Goal: Information Seeking & Learning: Learn about a topic

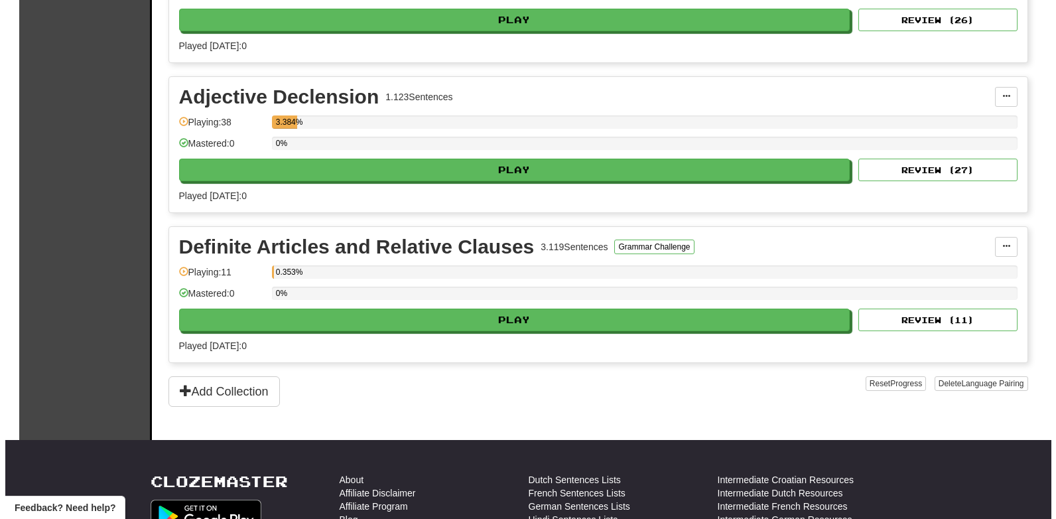
scroll to position [560, 0]
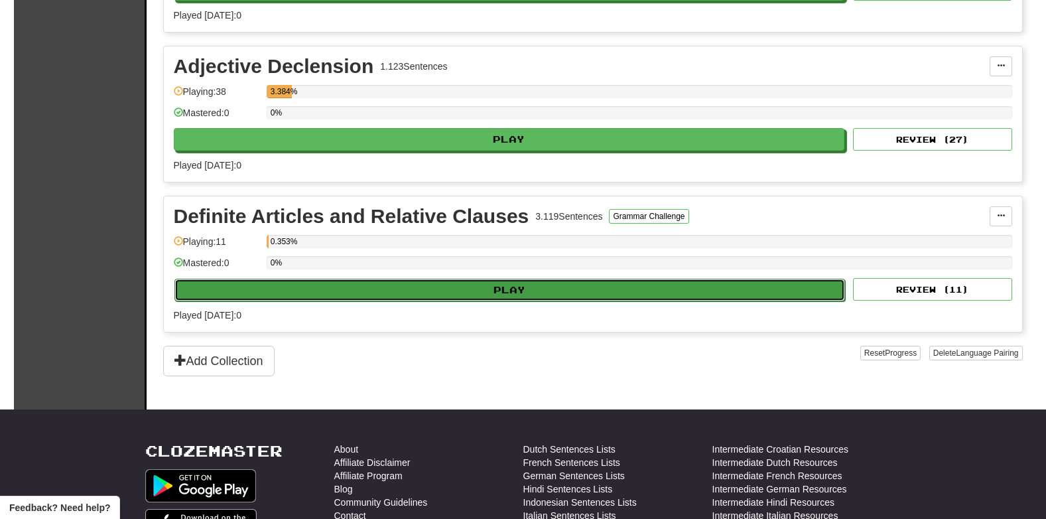
click at [358, 299] on button "Play" at bounding box center [509, 290] width 671 height 23
select select "**"
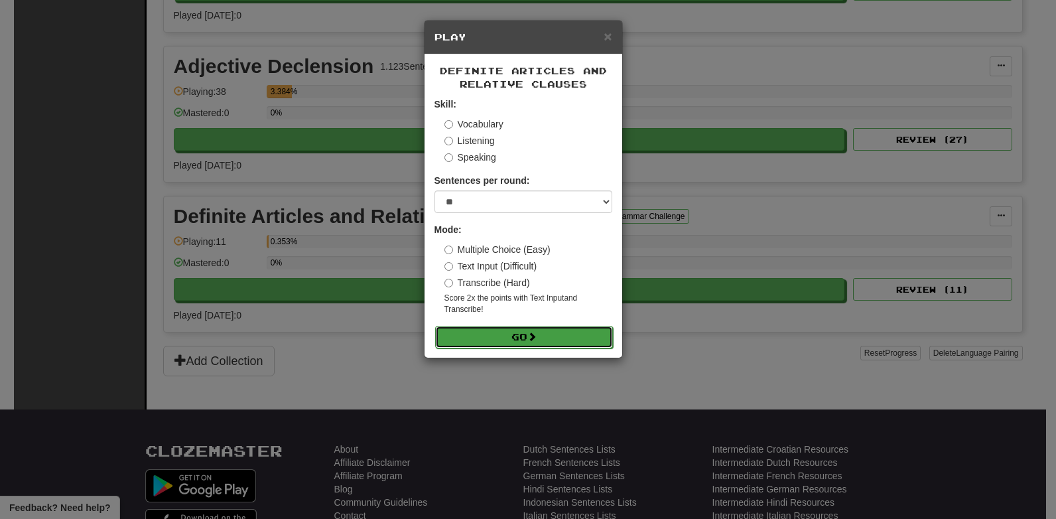
click at [532, 334] on span at bounding box center [531, 336] width 9 height 9
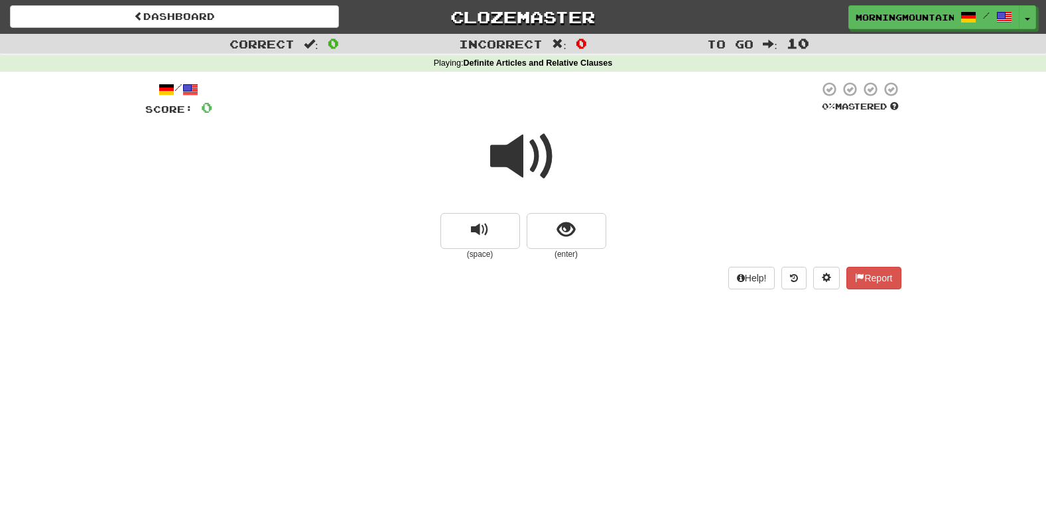
click at [502, 133] on span at bounding box center [523, 156] width 66 height 66
click at [559, 249] on small "(enter)" at bounding box center [567, 254] width 80 height 11
click at [563, 236] on span "show sentence" at bounding box center [566, 230] width 18 height 18
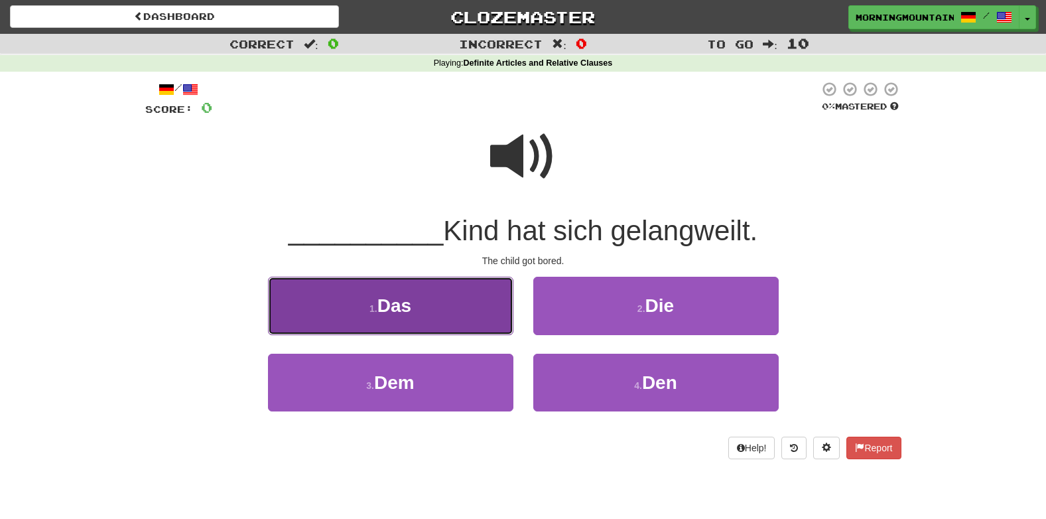
click at [399, 319] on button "1 . Das" at bounding box center [390, 306] width 245 height 58
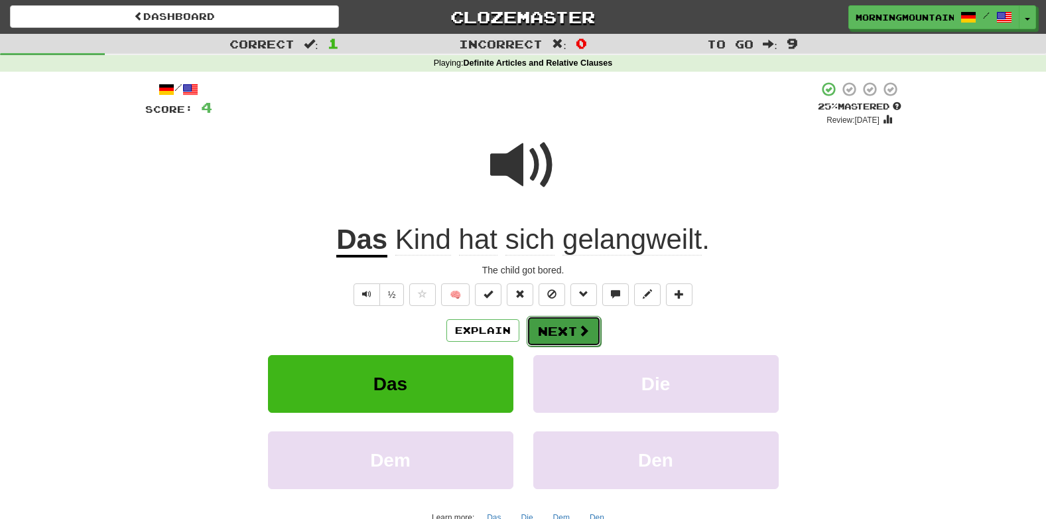
click at [559, 331] on button "Next" at bounding box center [564, 331] width 74 height 31
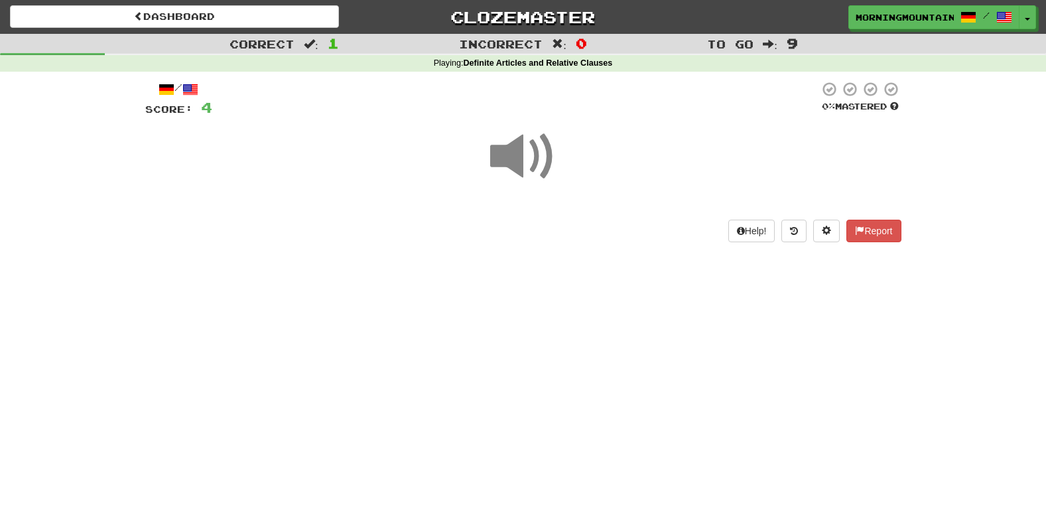
click at [529, 155] on span at bounding box center [523, 156] width 66 height 66
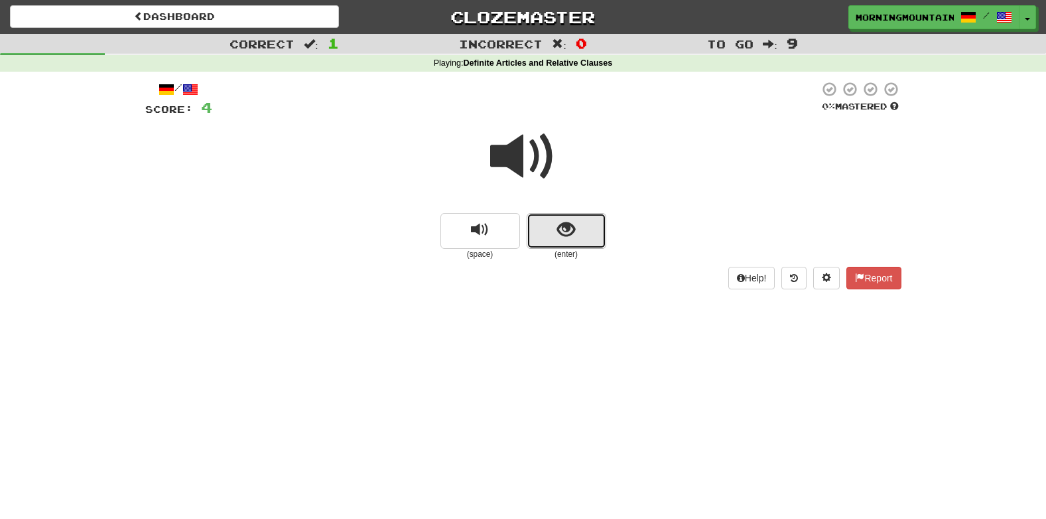
click at [582, 228] on button "show sentence" at bounding box center [567, 231] width 80 height 36
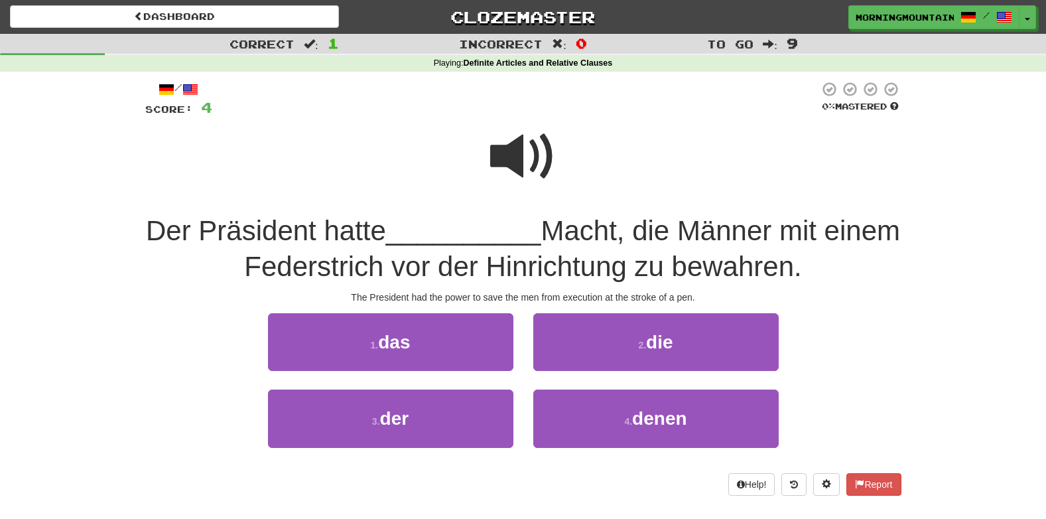
click at [492, 169] on span at bounding box center [523, 156] width 66 height 66
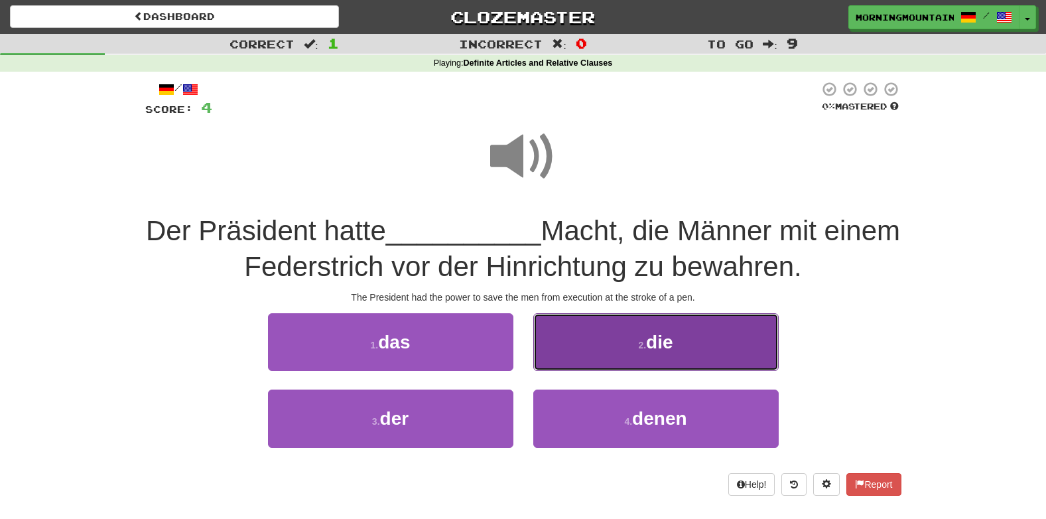
click at [665, 338] on span "die" at bounding box center [659, 342] width 27 height 21
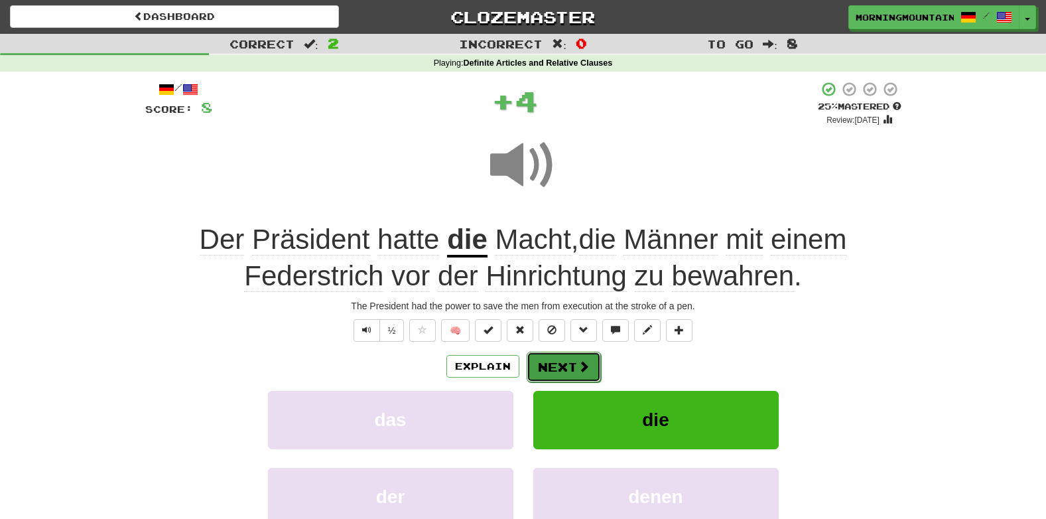
click at [567, 370] on button "Next" at bounding box center [564, 367] width 74 height 31
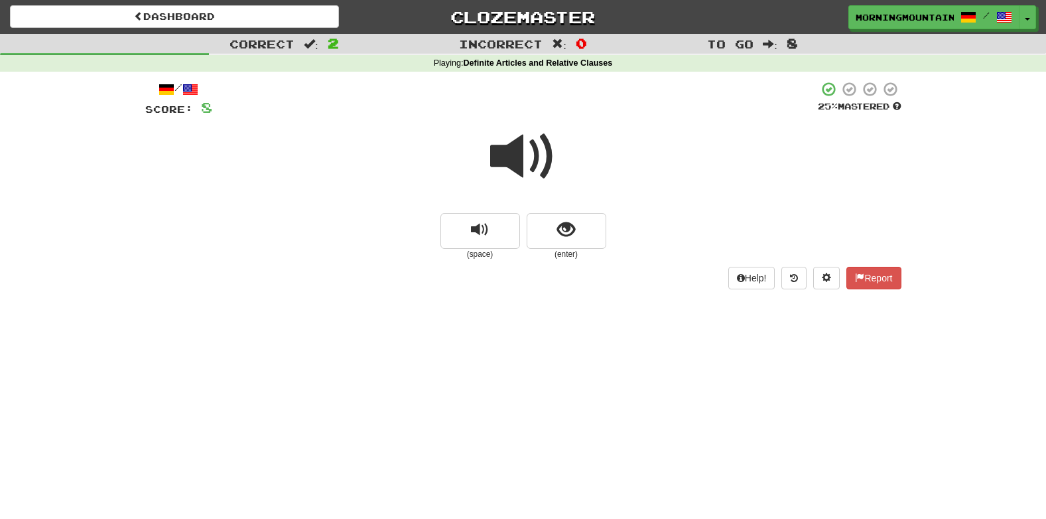
click at [533, 153] on span at bounding box center [523, 156] width 66 height 66
click at [575, 231] on span "show sentence" at bounding box center [566, 230] width 18 height 18
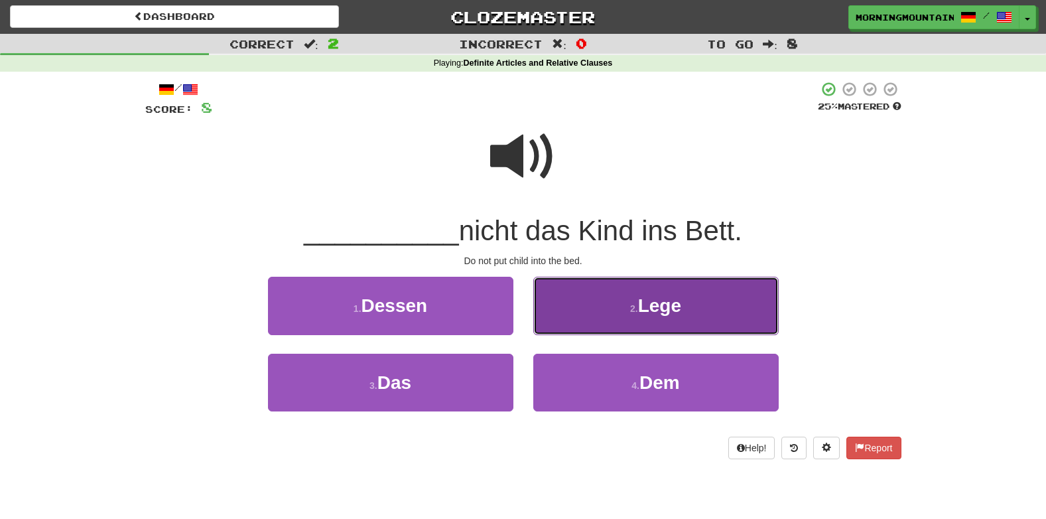
click at [663, 317] on button "2 . Lege" at bounding box center [655, 306] width 245 height 58
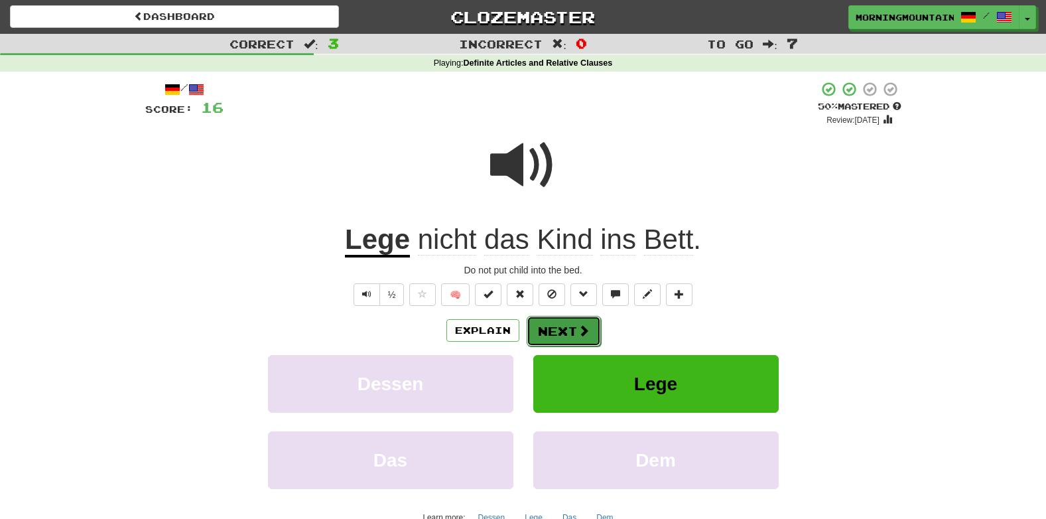
click at [566, 328] on button "Next" at bounding box center [564, 331] width 74 height 31
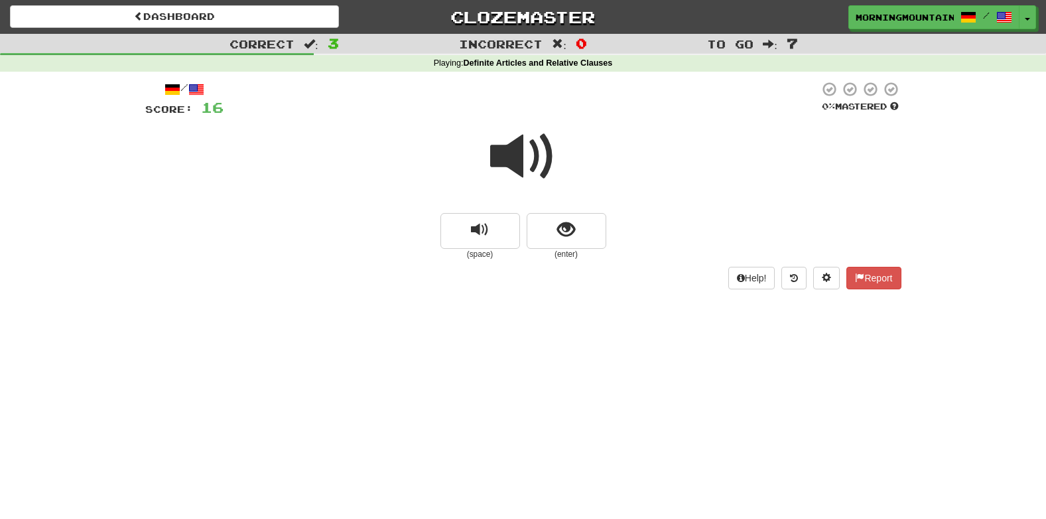
click at [531, 144] on span at bounding box center [523, 156] width 66 height 66
click at [557, 229] on span "show sentence" at bounding box center [566, 230] width 18 height 18
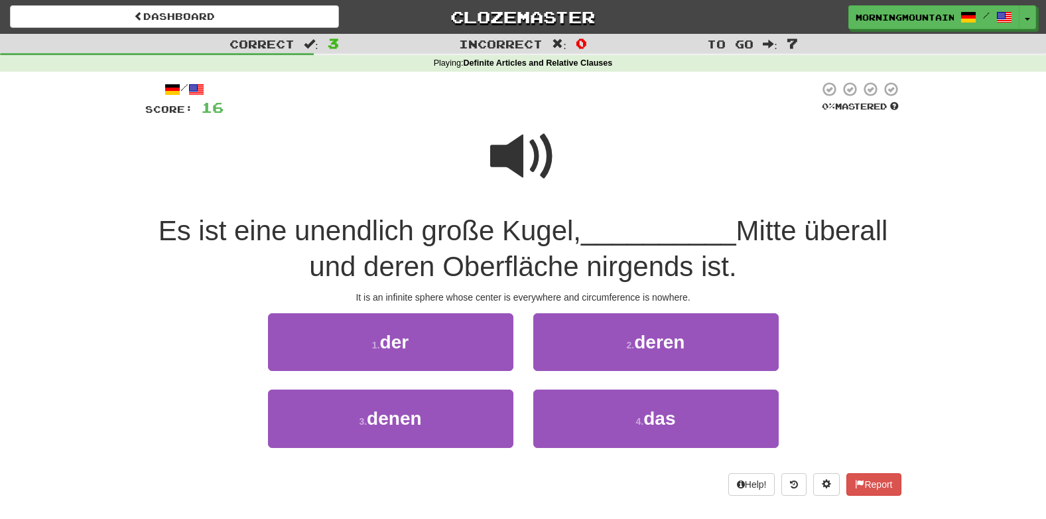
click at [519, 141] on span at bounding box center [523, 156] width 66 height 66
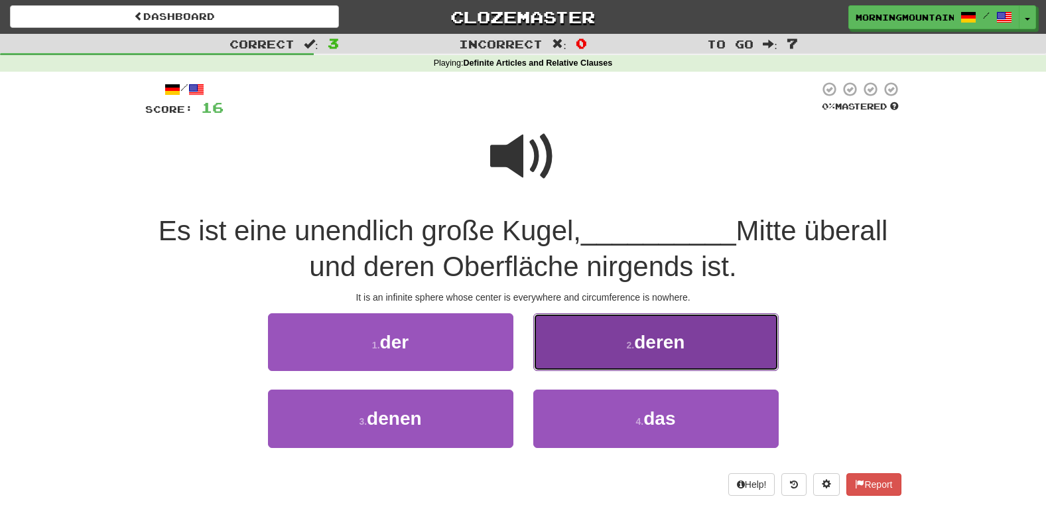
click at [658, 342] on span "deren" at bounding box center [659, 342] width 50 height 21
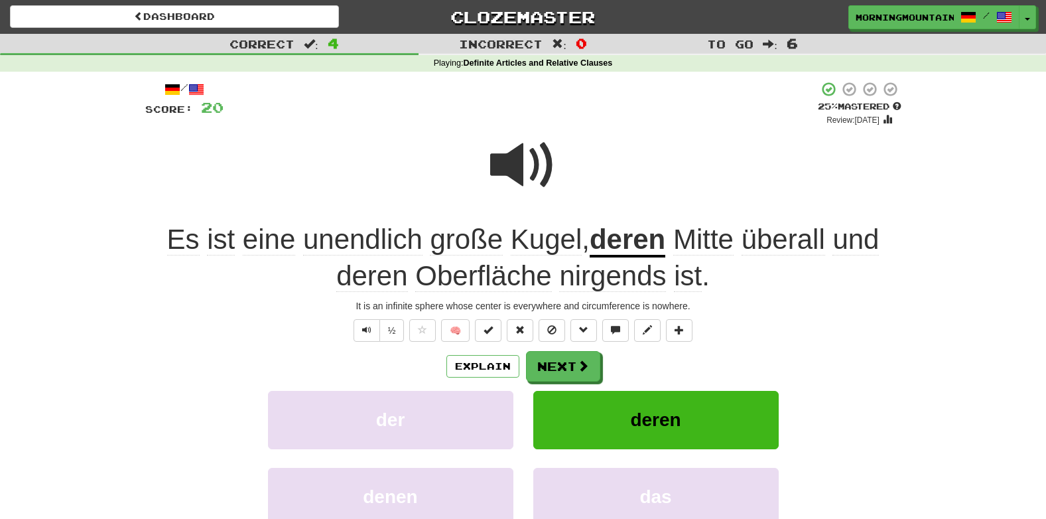
click at [549, 240] on span "Kugel" at bounding box center [546, 240] width 71 height 32
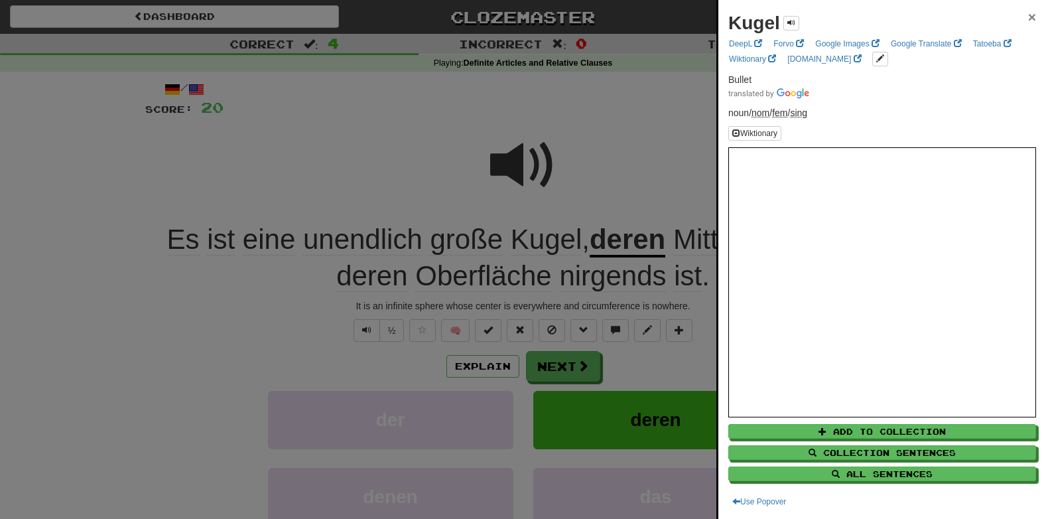
click at [1028, 17] on span "×" at bounding box center [1032, 16] width 8 height 15
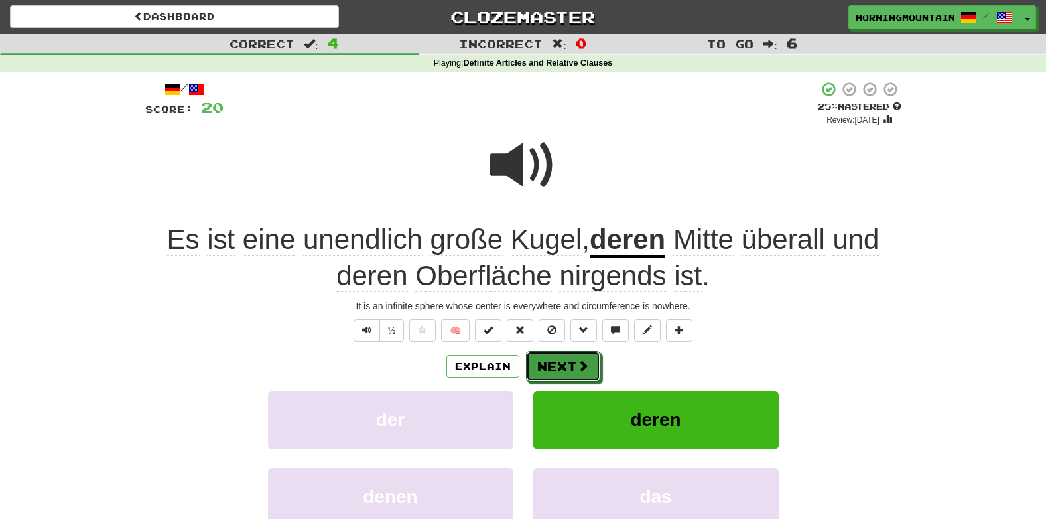
click at [559, 377] on button "Next" at bounding box center [563, 366] width 74 height 31
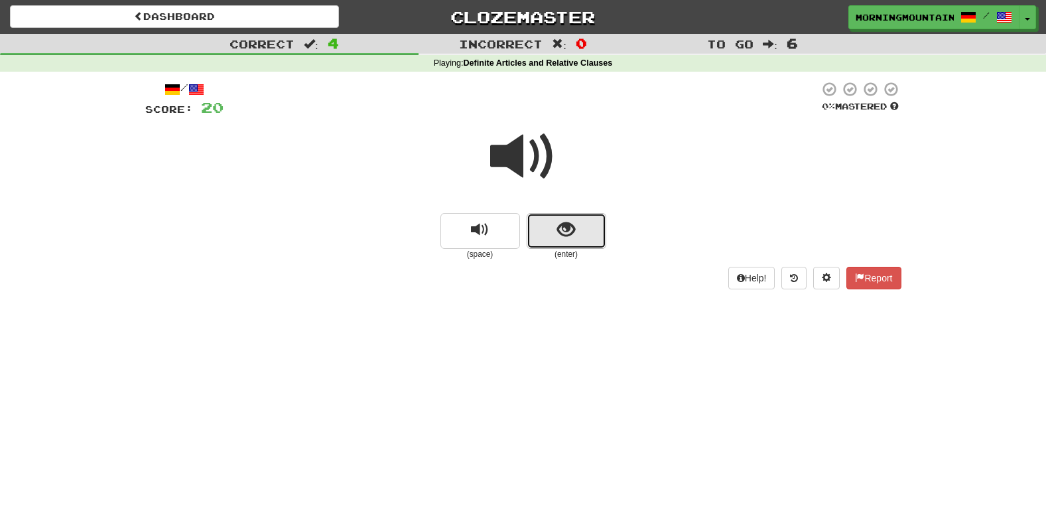
click at [576, 228] on button "show sentence" at bounding box center [567, 231] width 80 height 36
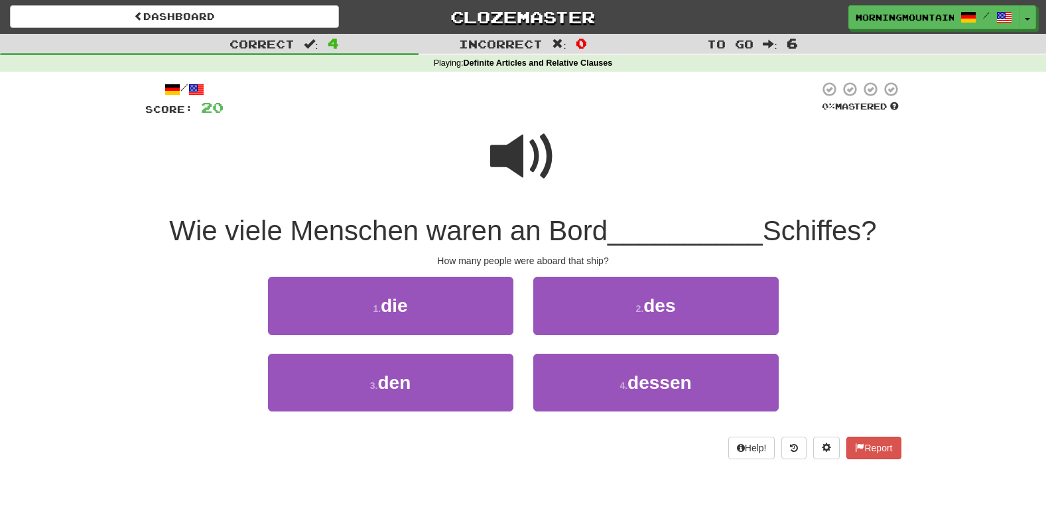
click at [520, 151] on span at bounding box center [523, 156] width 66 height 66
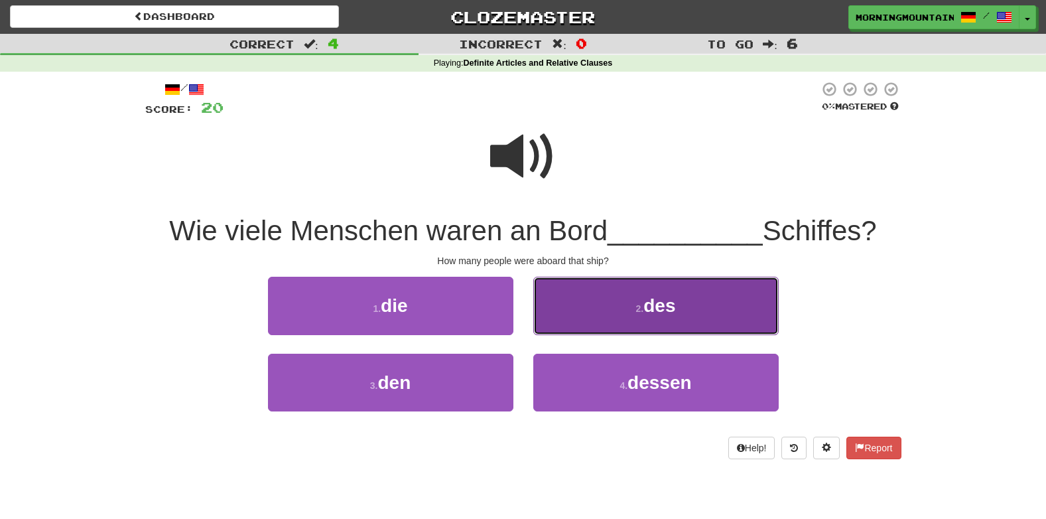
click at [653, 309] on span "des" at bounding box center [660, 305] width 32 height 21
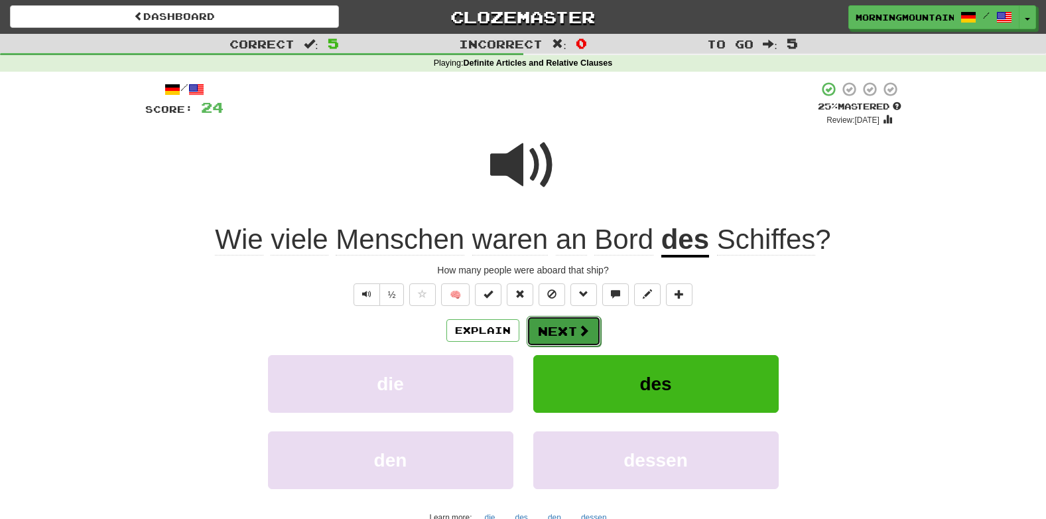
click at [556, 340] on button "Next" at bounding box center [564, 331] width 74 height 31
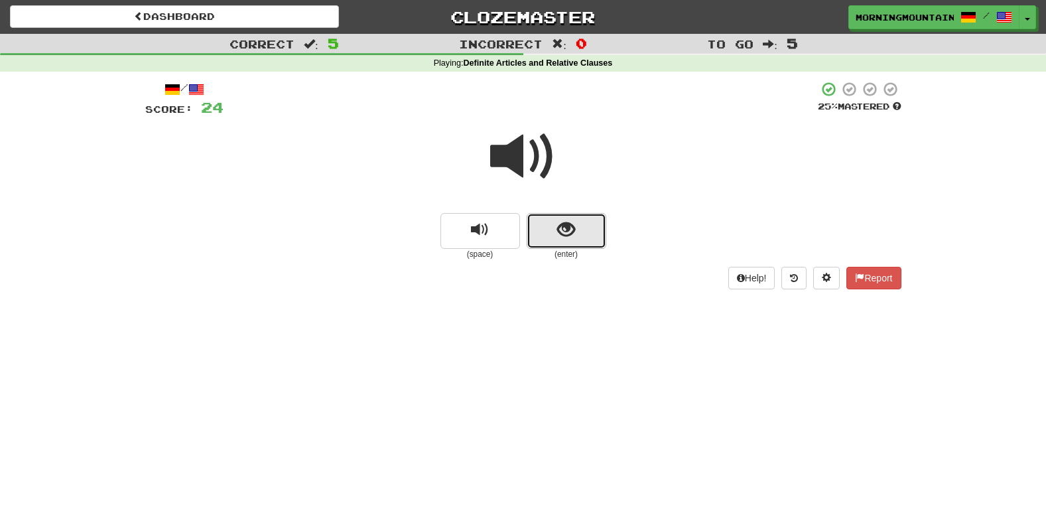
click at [563, 214] on button "show sentence" at bounding box center [567, 231] width 80 height 36
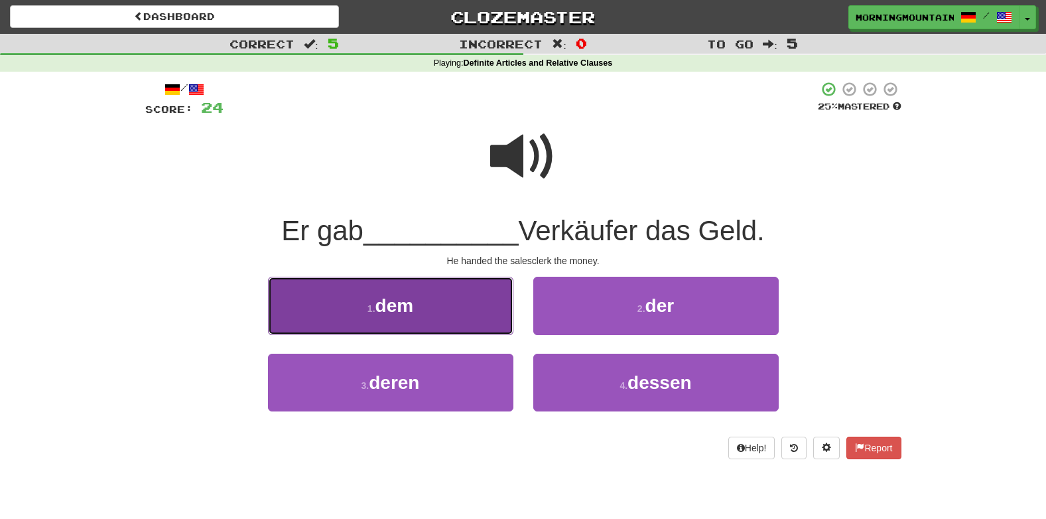
click at [463, 311] on button "1 . dem" at bounding box center [390, 306] width 245 height 58
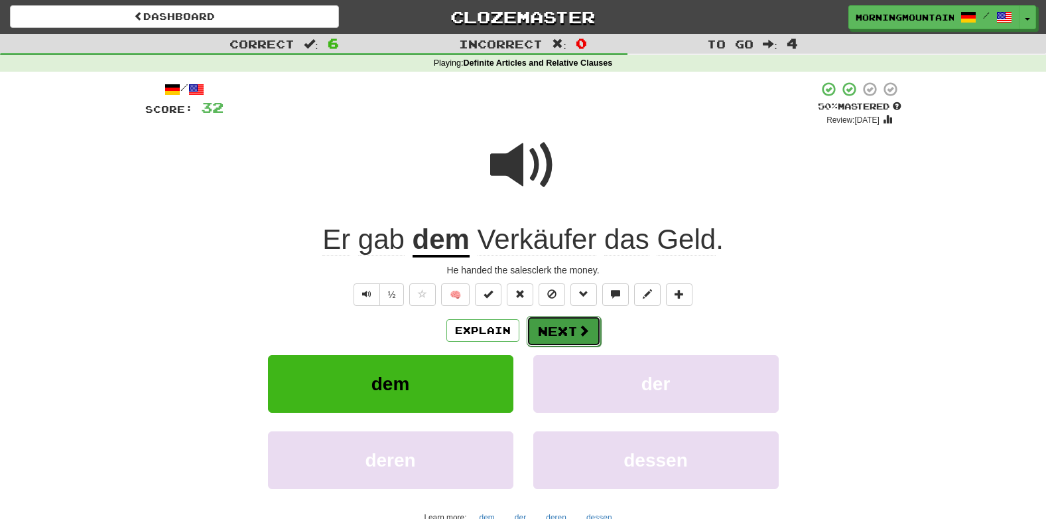
click at [557, 328] on button "Next" at bounding box center [564, 331] width 74 height 31
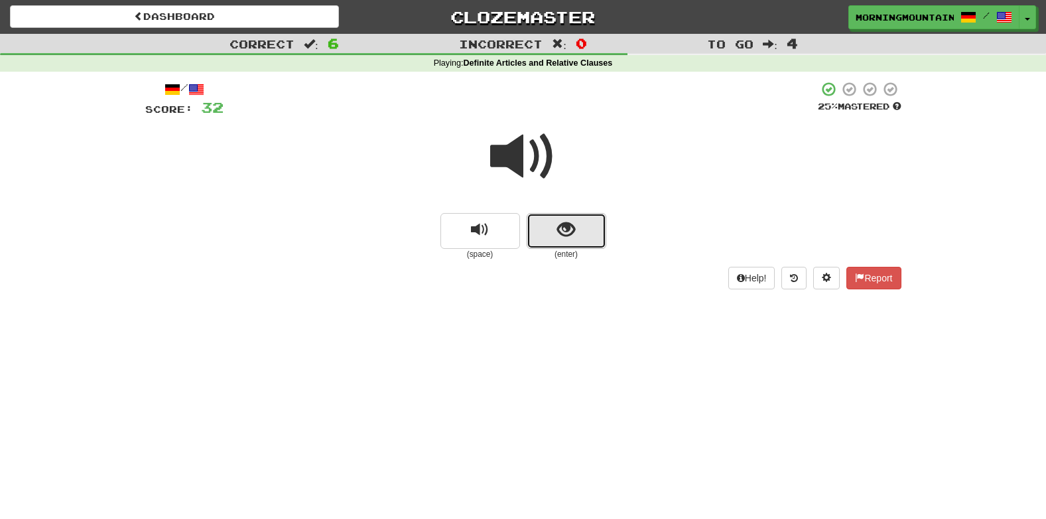
click at [562, 228] on span "show sentence" at bounding box center [566, 230] width 18 height 18
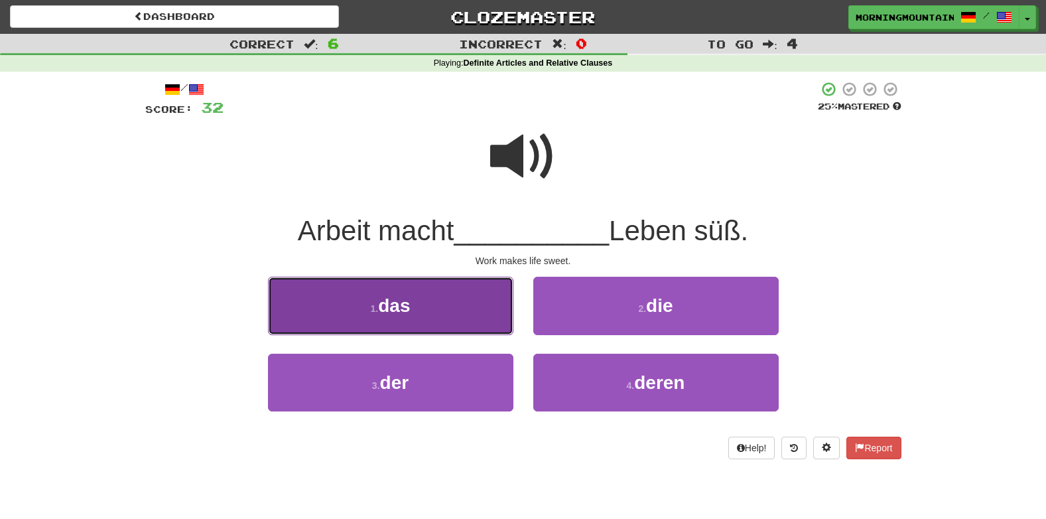
click at [435, 322] on button "1 . das" at bounding box center [390, 306] width 245 height 58
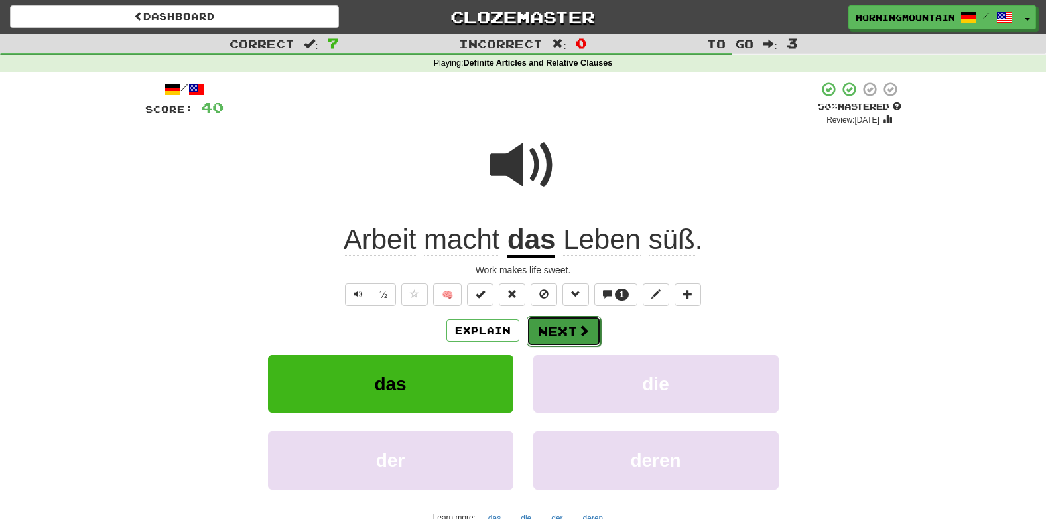
click at [544, 330] on button "Next" at bounding box center [564, 331] width 74 height 31
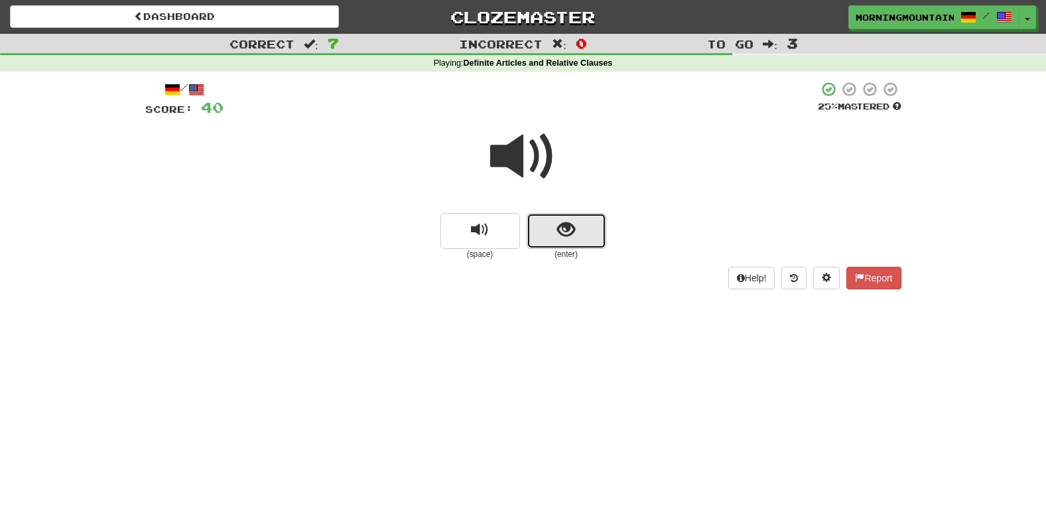
click at [556, 240] on button "show sentence" at bounding box center [567, 231] width 80 height 36
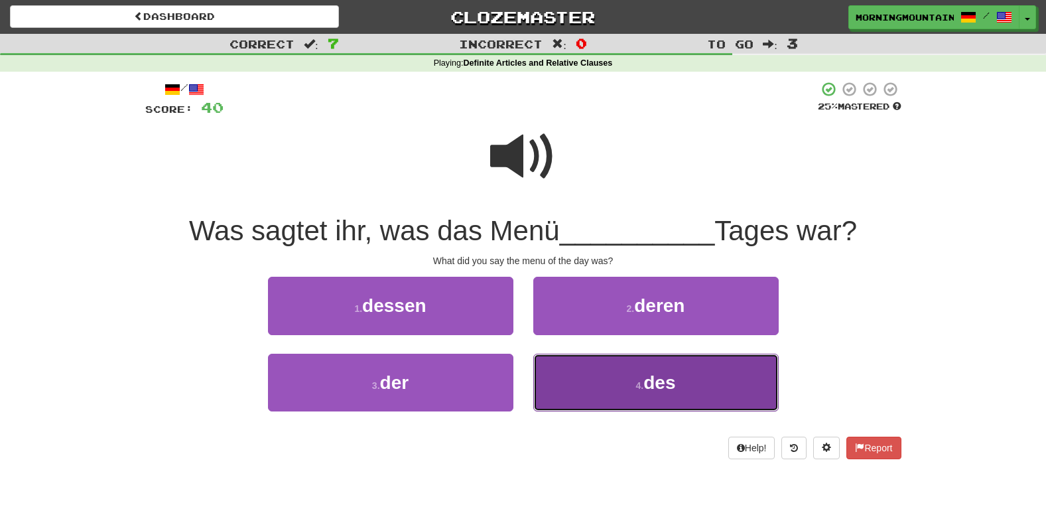
click at [591, 380] on button "4 . des" at bounding box center [655, 383] width 245 height 58
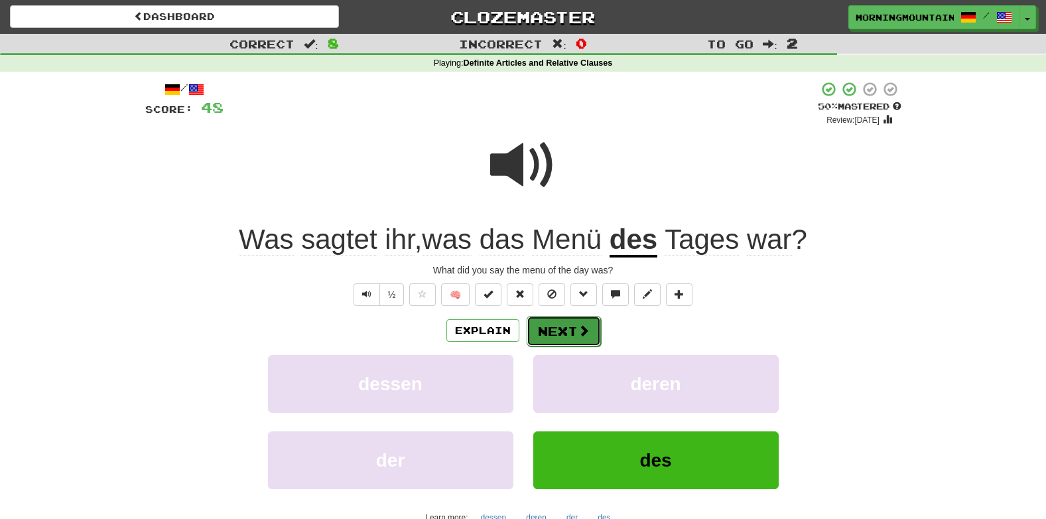
click at [559, 321] on button "Next" at bounding box center [564, 331] width 74 height 31
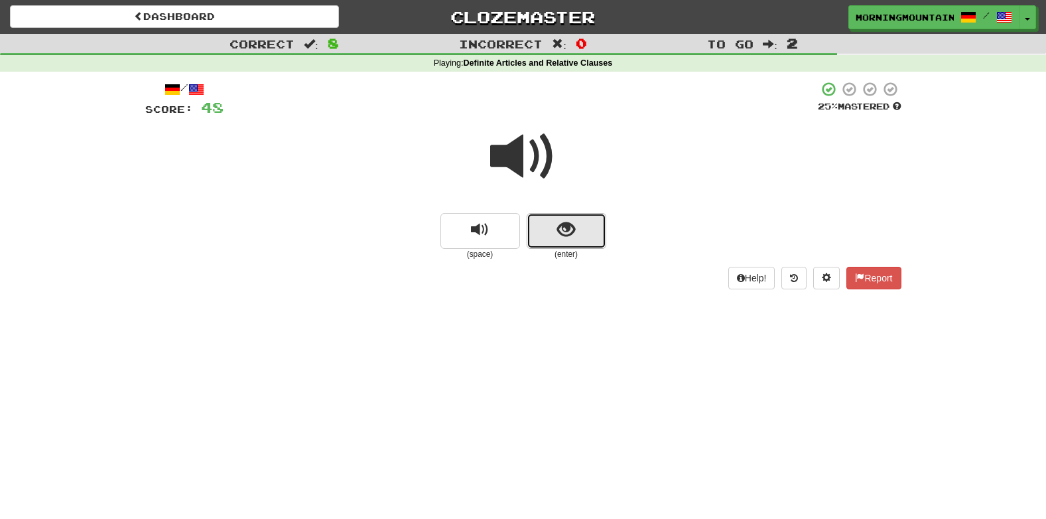
click at [565, 234] on span "show sentence" at bounding box center [566, 230] width 18 height 18
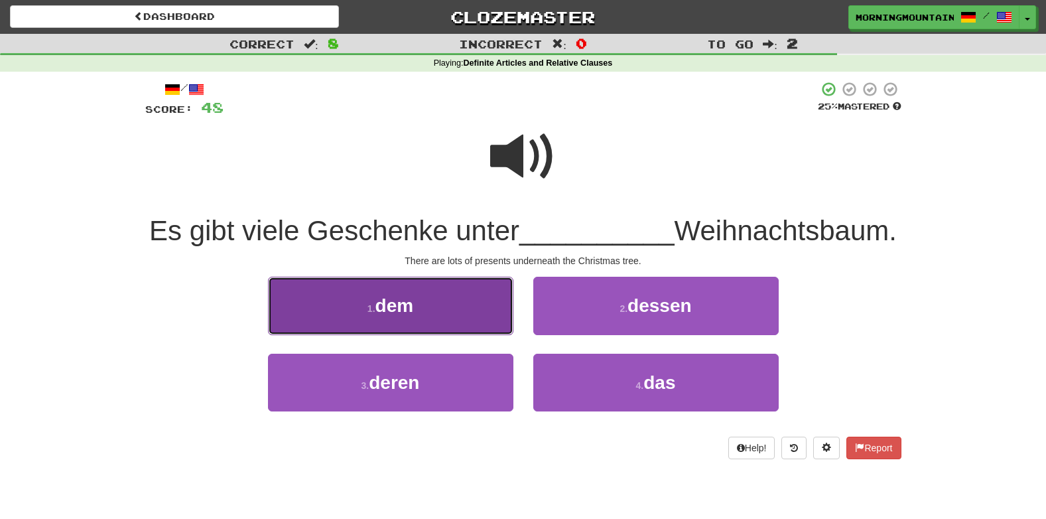
click at [439, 334] on button "1 . dem" at bounding box center [390, 306] width 245 height 58
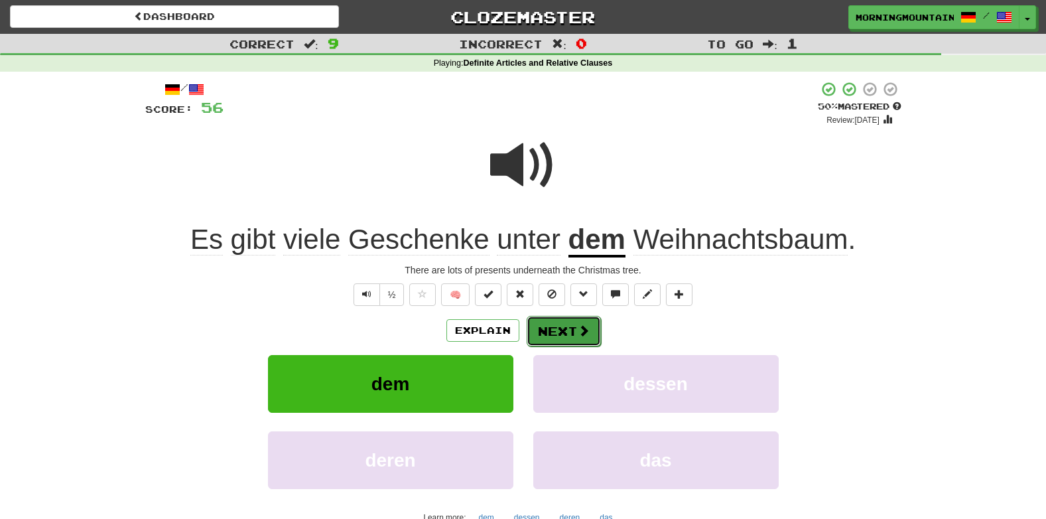
click at [565, 341] on button "Next" at bounding box center [564, 331] width 74 height 31
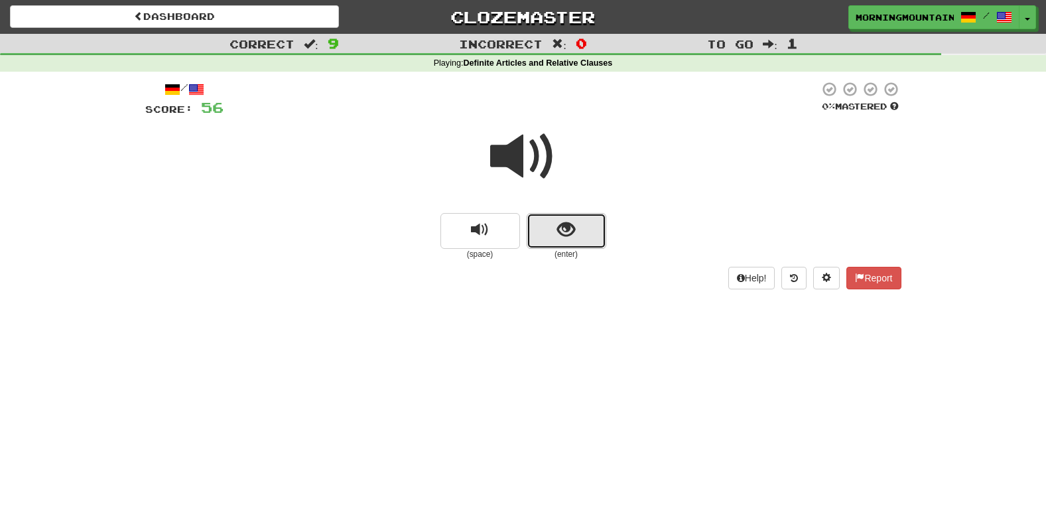
click at [562, 236] on span "show sentence" at bounding box center [566, 230] width 18 height 18
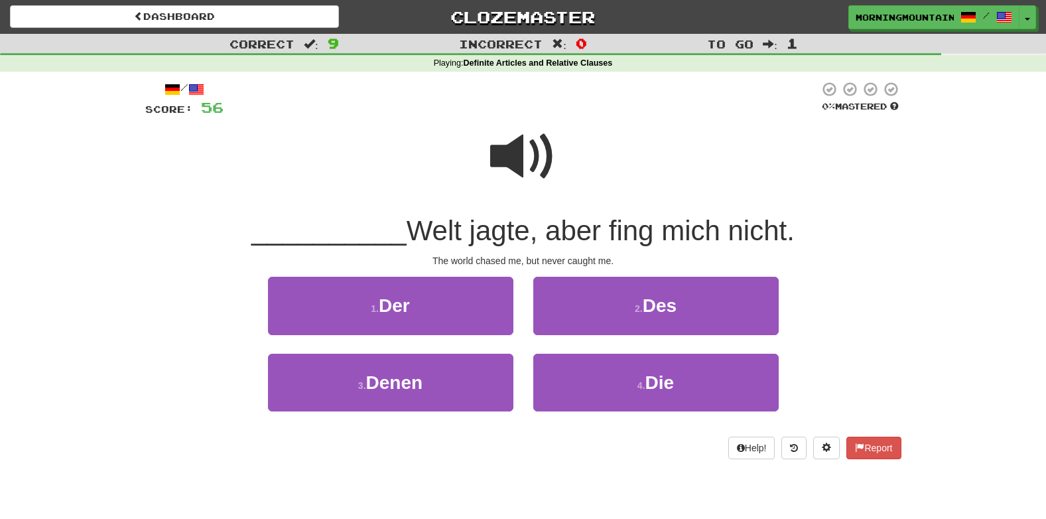
click at [506, 161] on span at bounding box center [523, 156] width 66 height 66
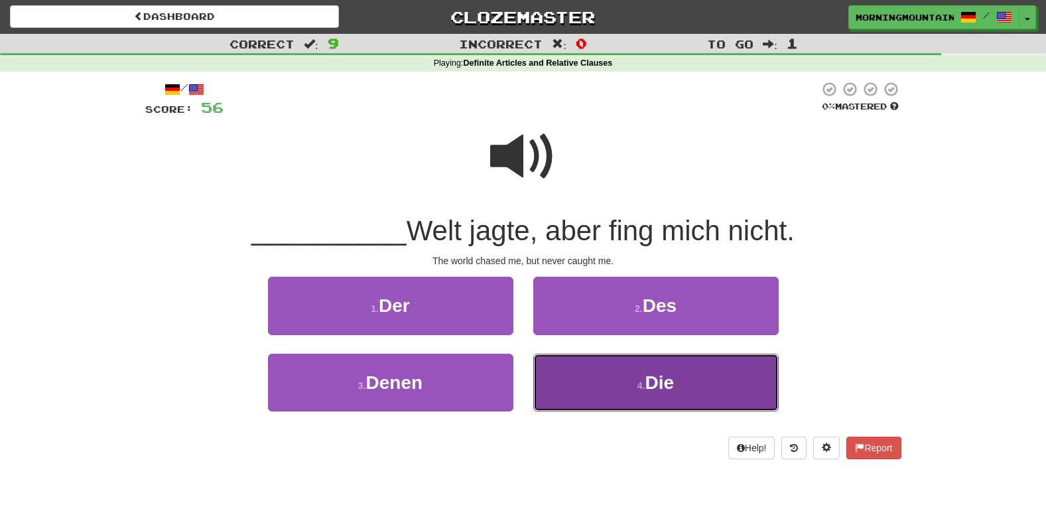
click at [628, 396] on button "4 . Die" at bounding box center [655, 383] width 245 height 58
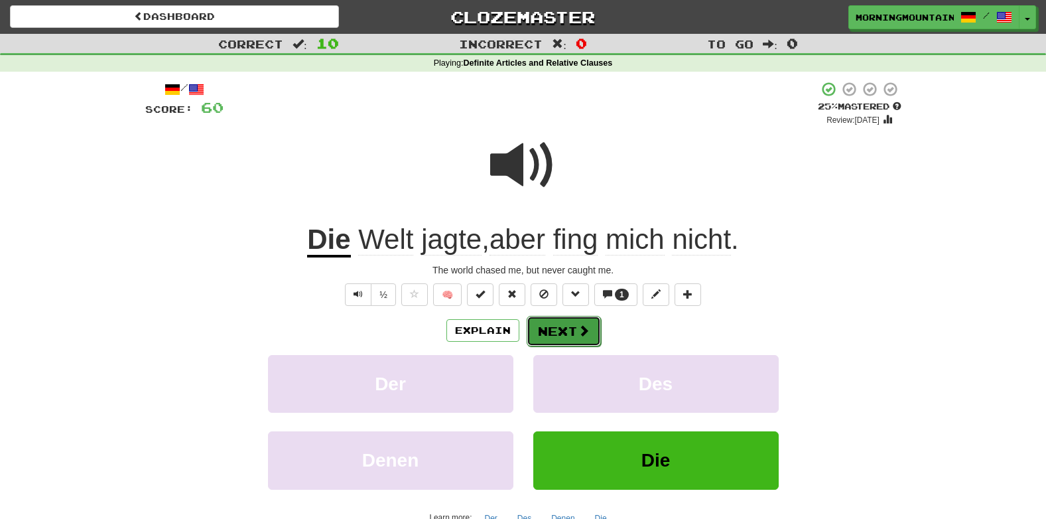
click at [575, 344] on button "Next" at bounding box center [564, 331] width 74 height 31
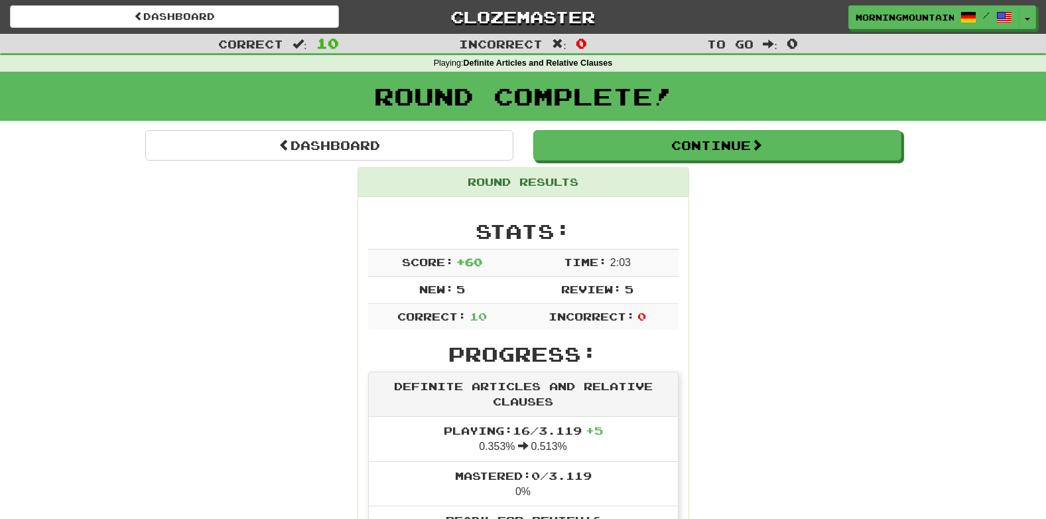
click at [1046, 100] on div "Round Complete!" at bounding box center [523, 96] width 1046 height 49
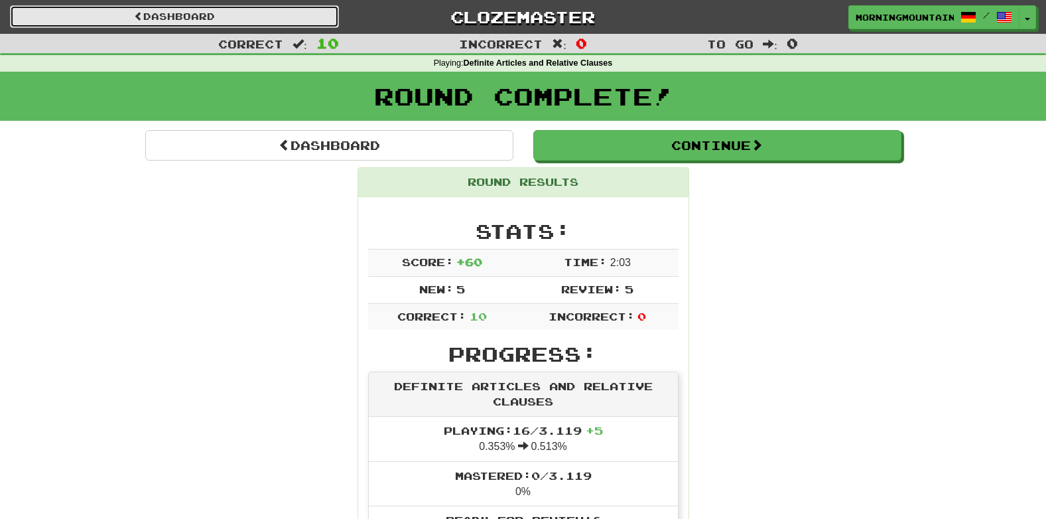
click at [206, 23] on link "Dashboard" at bounding box center [174, 16] width 329 height 23
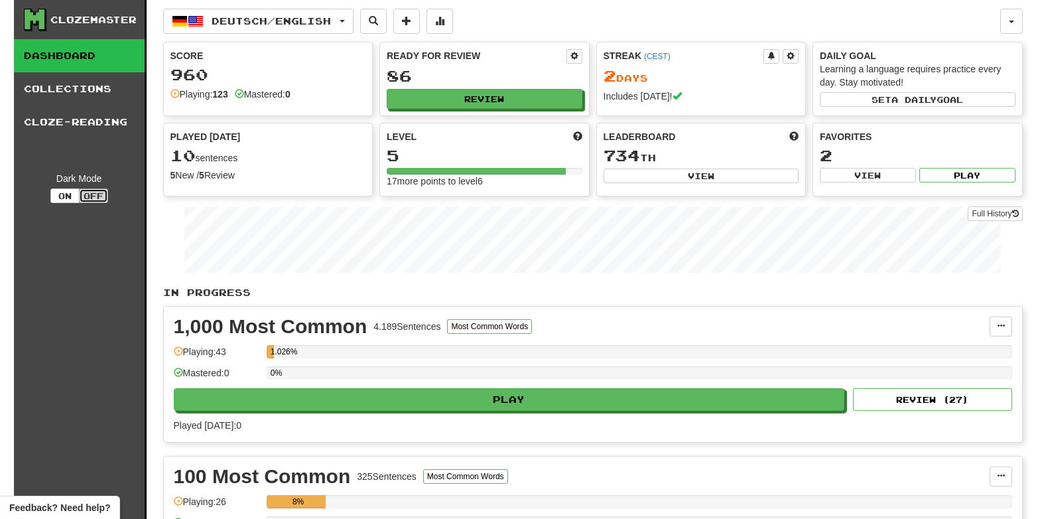
click at [103, 198] on button "Off" at bounding box center [93, 195] width 29 height 15
click at [71, 196] on button "On" at bounding box center [64, 195] width 29 height 15
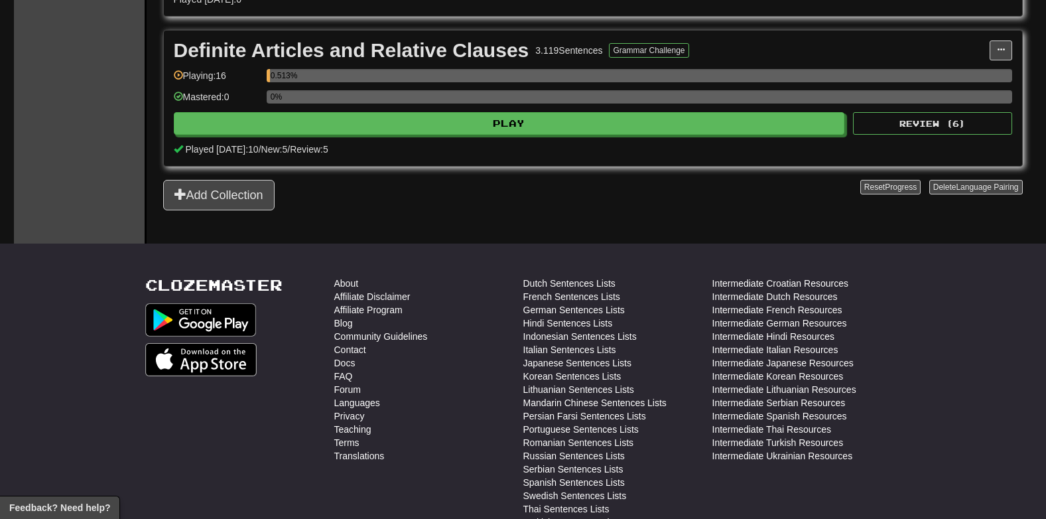
scroll to position [732, 0]
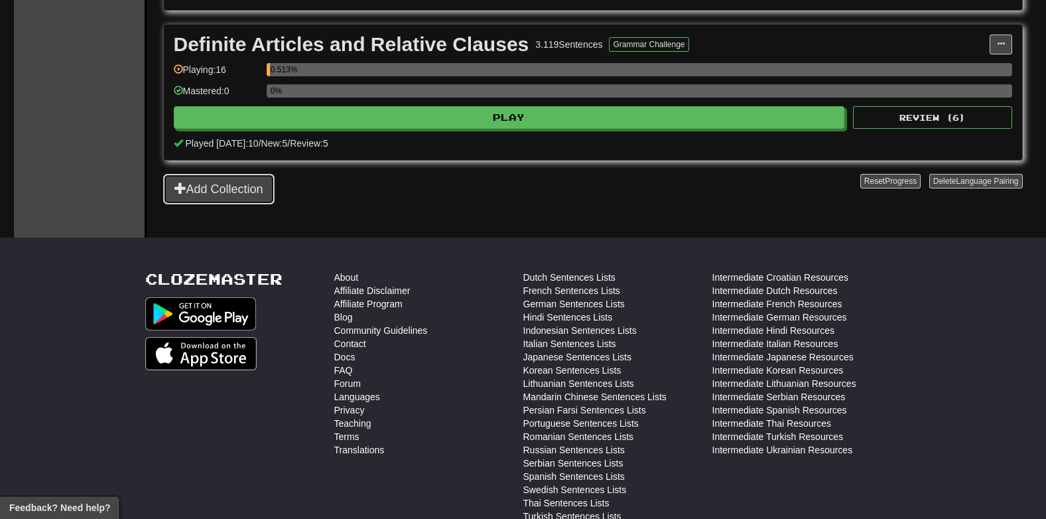
click at [213, 190] on button "Add Collection" at bounding box center [218, 189] width 111 height 31
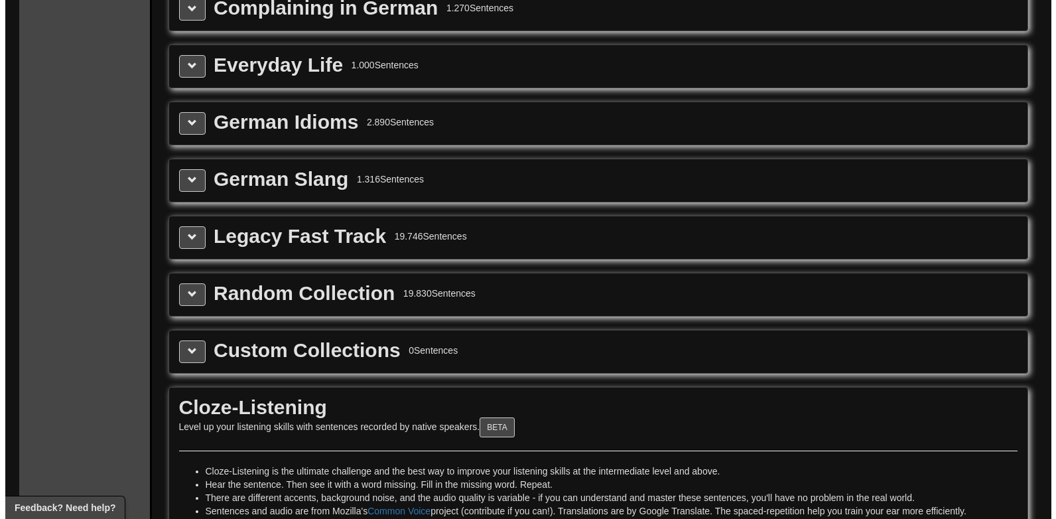
scroll to position [1675, 0]
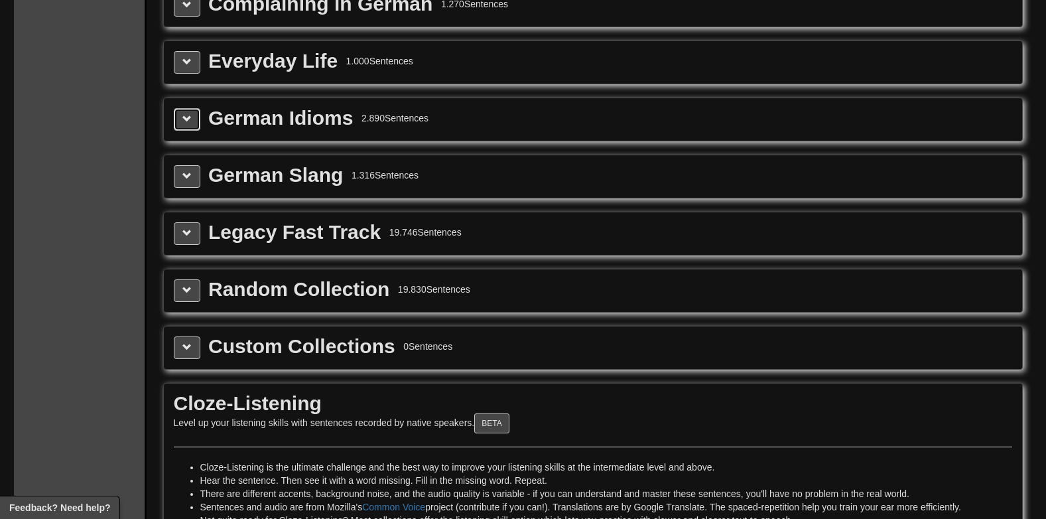
click at [185, 121] on span at bounding box center [186, 118] width 9 height 9
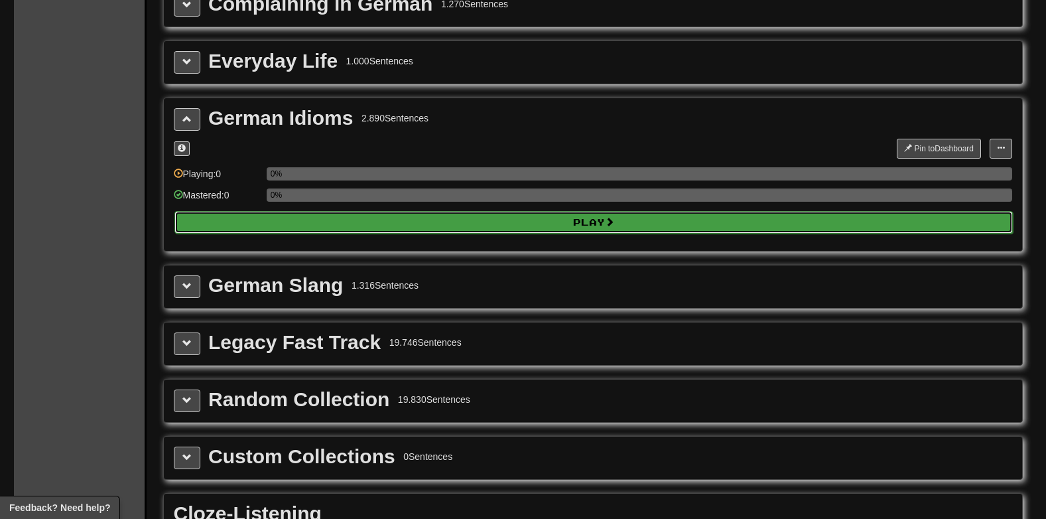
click at [291, 218] on button "Play" at bounding box center [593, 222] width 839 height 23
select select "**"
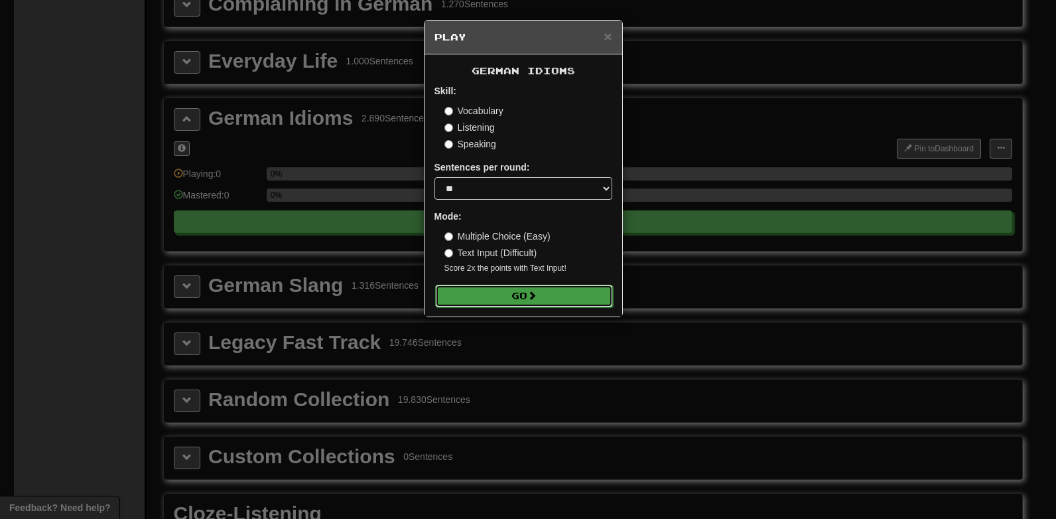
click at [528, 289] on button "Go" at bounding box center [524, 296] width 178 height 23
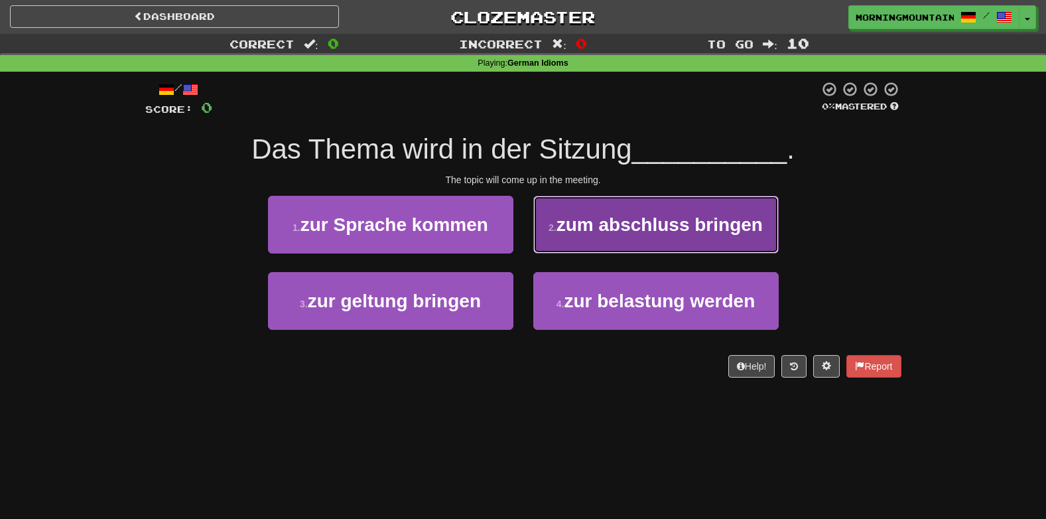
click at [632, 209] on button "2 . zum abschluss bringen" at bounding box center [655, 225] width 245 height 58
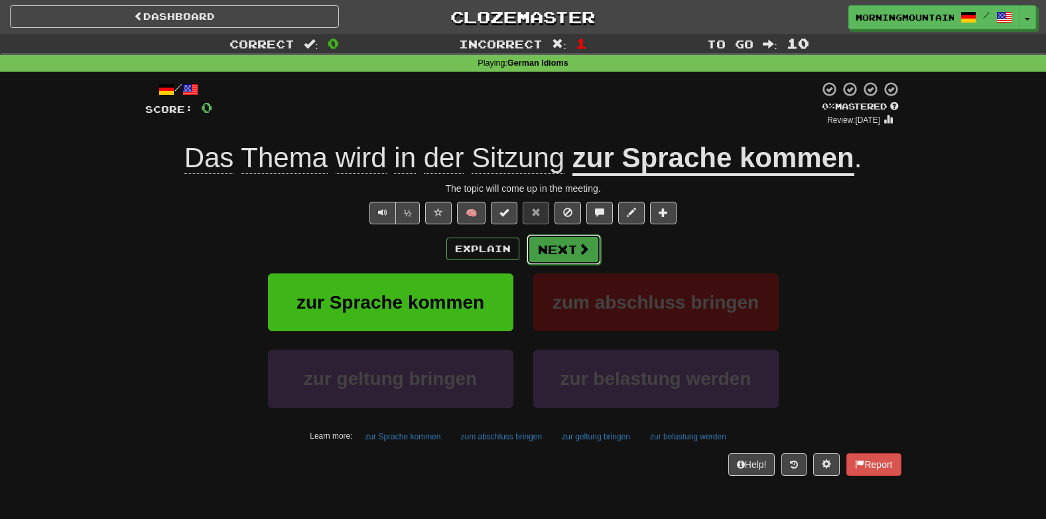
click at [566, 253] on button "Next" at bounding box center [564, 249] width 74 height 31
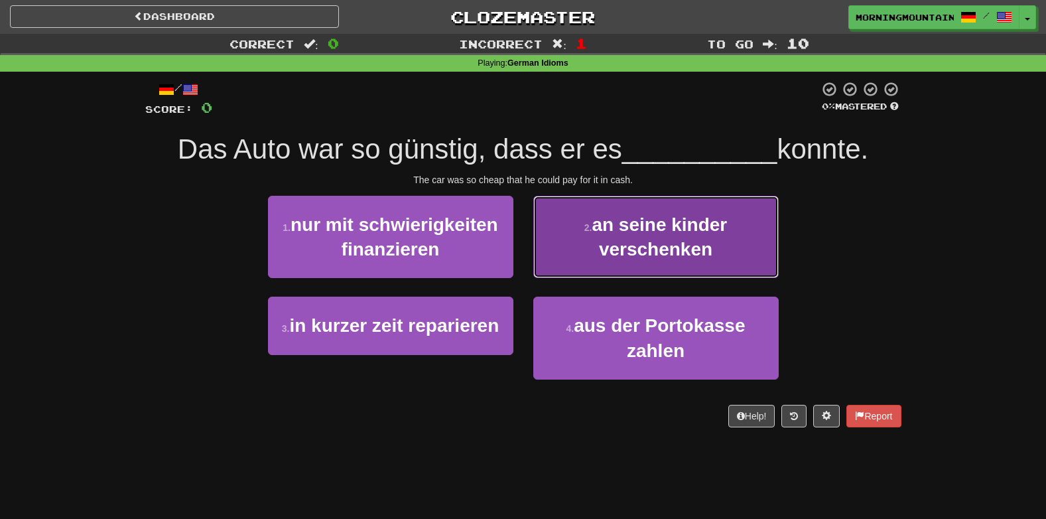
click at [606, 248] on span "an seine kinder verschenken" at bounding box center [659, 236] width 135 height 45
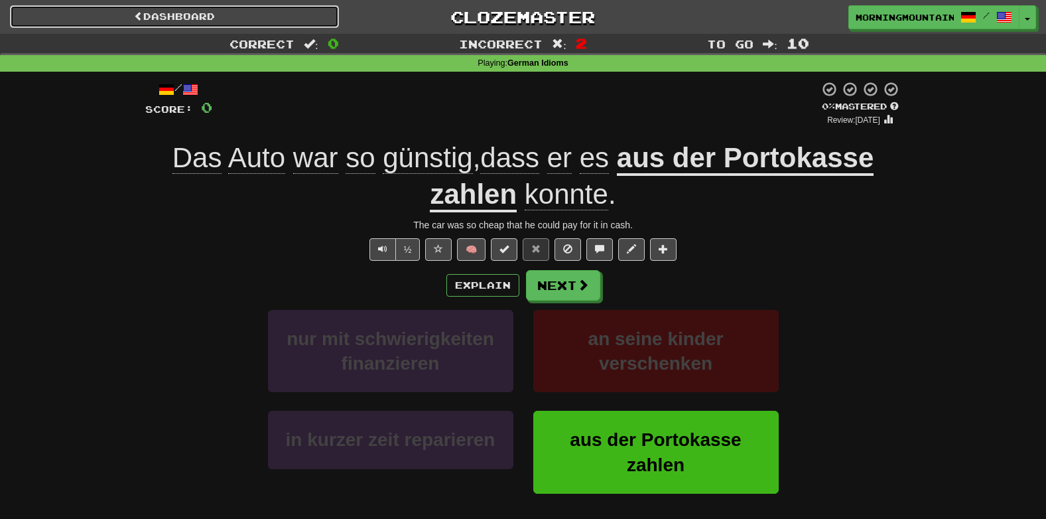
click at [42, 14] on link "Dashboard" at bounding box center [174, 16] width 329 height 23
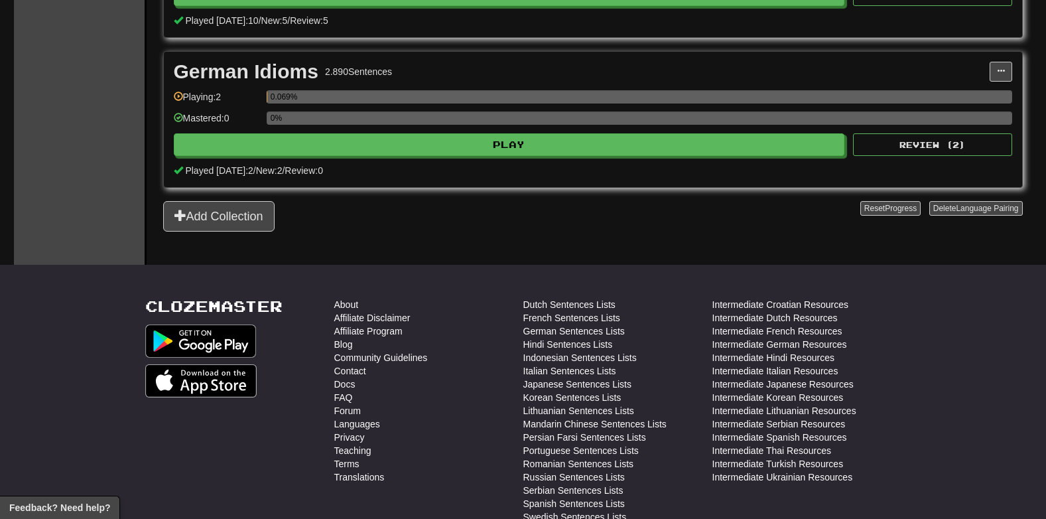
scroll to position [831, 0]
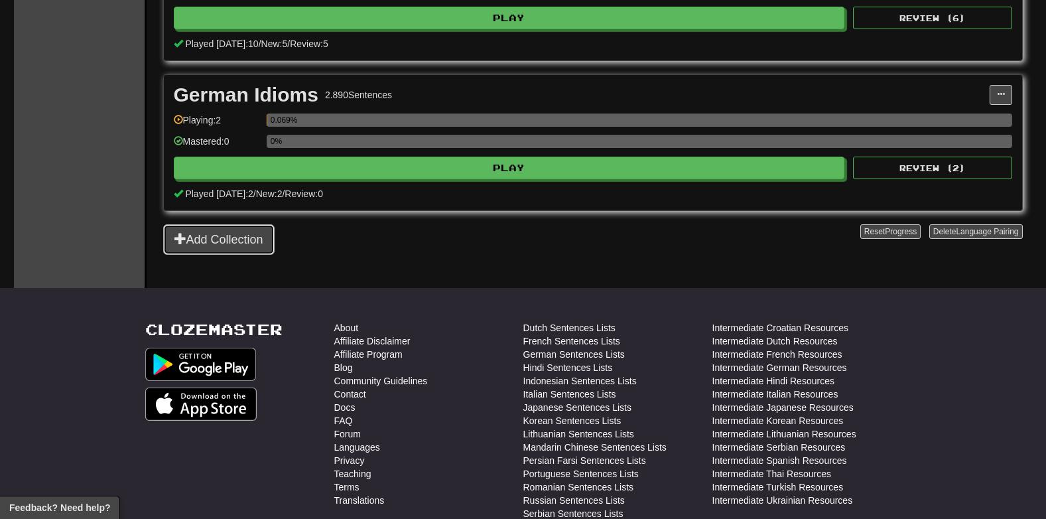
click at [222, 238] on button "Add Collection" at bounding box center [218, 239] width 111 height 31
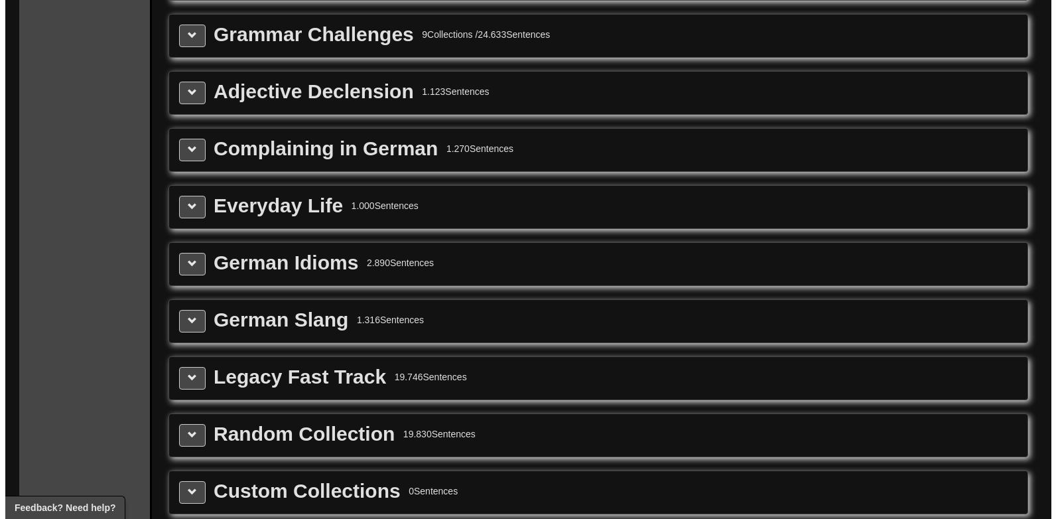
scroll to position [1675, 0]
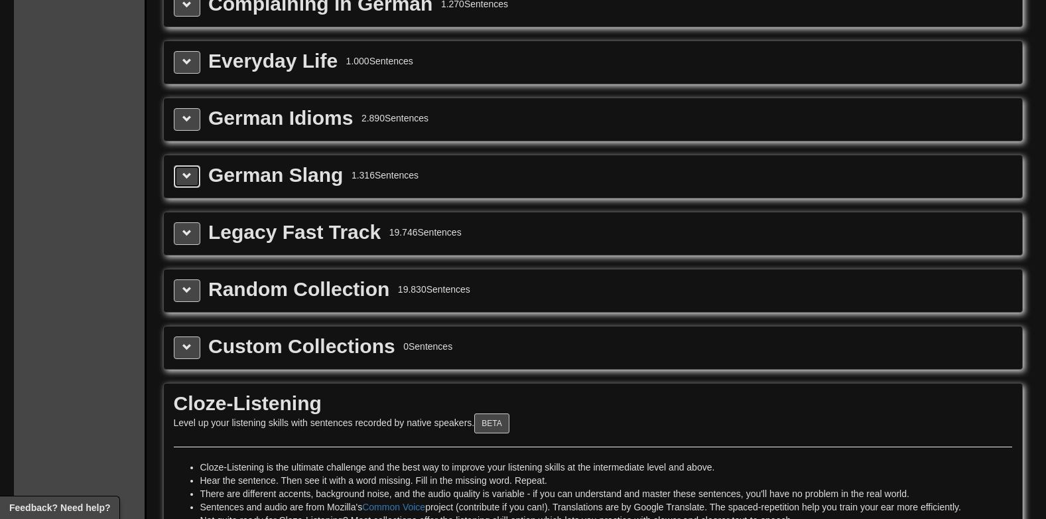
click at [189, 175] on span at bounding box center [186, 175] width 9 height 9
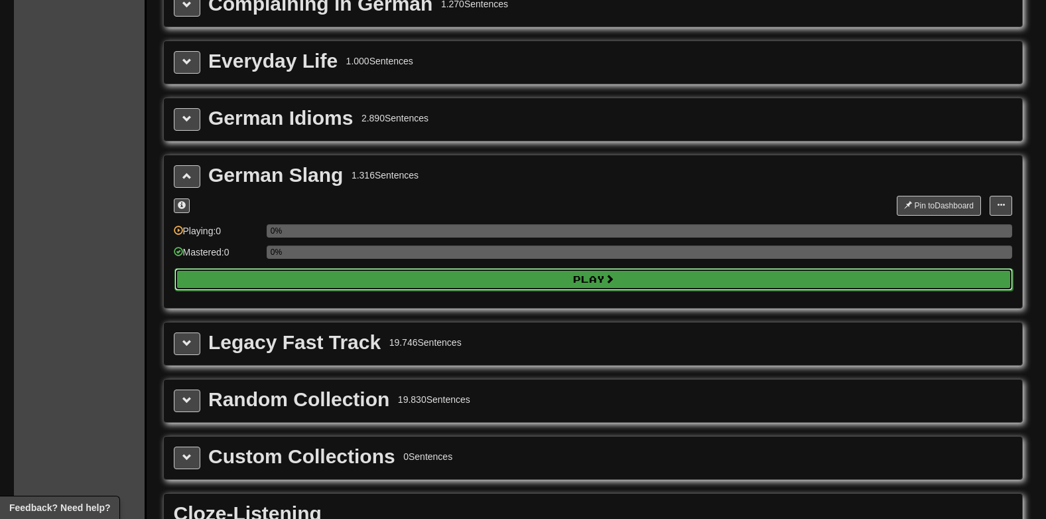
click at [389, 274] on button "Play" at bounding box center [593, 279] width 839 height 23
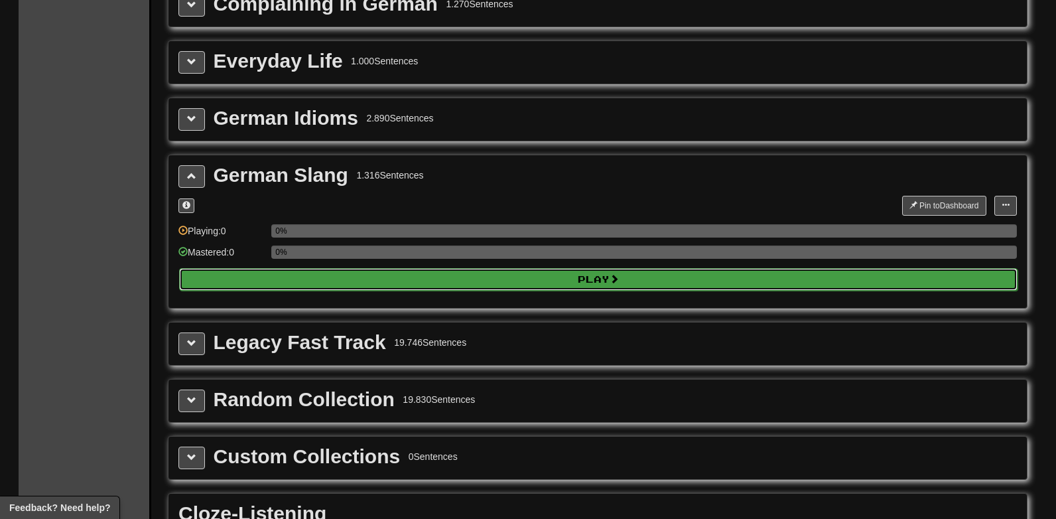
select select "**"
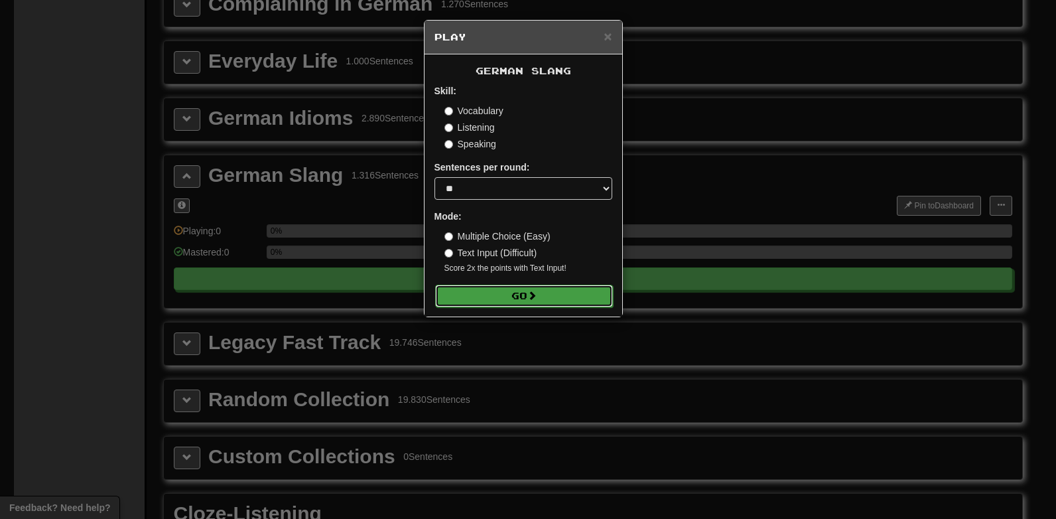
click at [514, 295] on button "Go" at bounding box center [524, 296] width 178 height 23
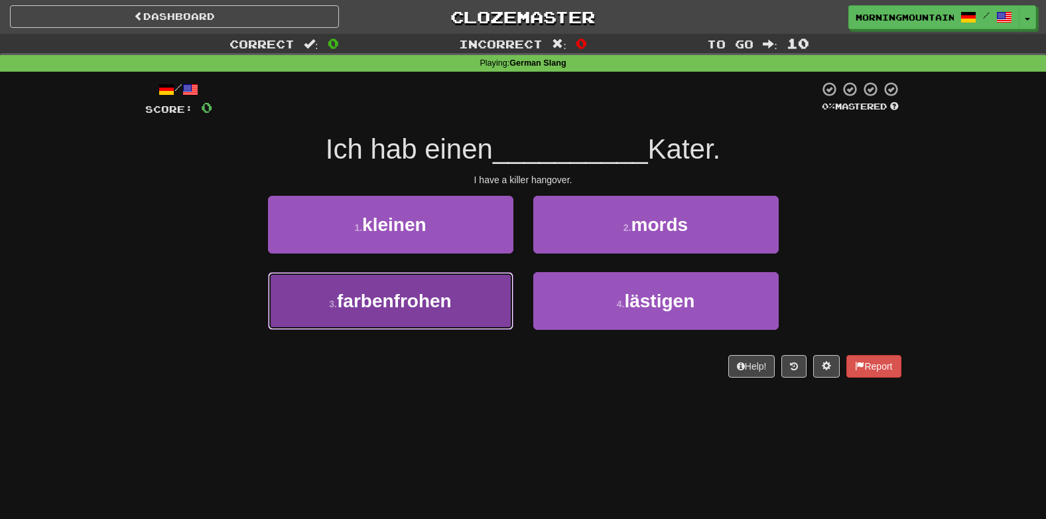
click at [494, 297] on button "3 . farbenfrohen" at bounding box center [390, 301] width 245 height 58
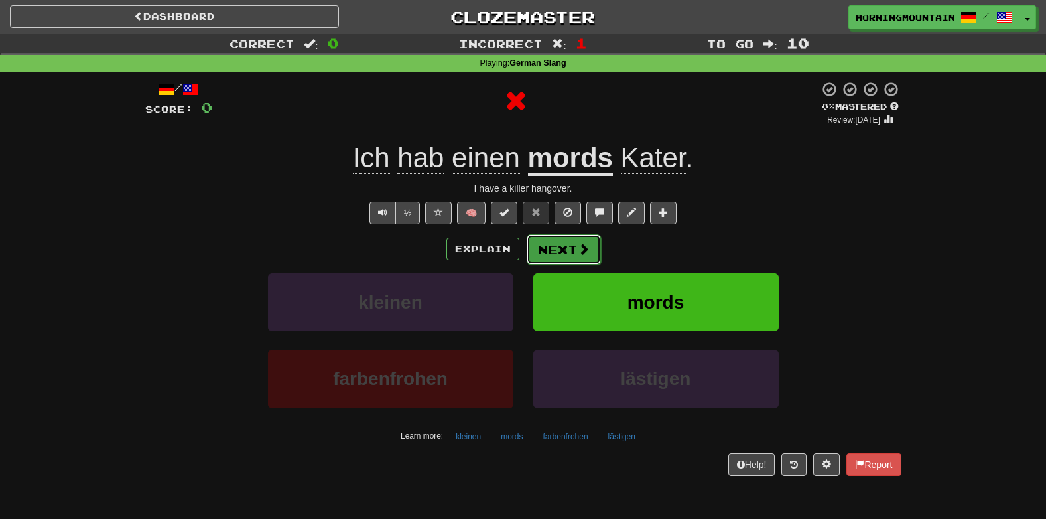
click at [572, 251] on button "Next" at bounding box center [564, 249] width 74 height 31
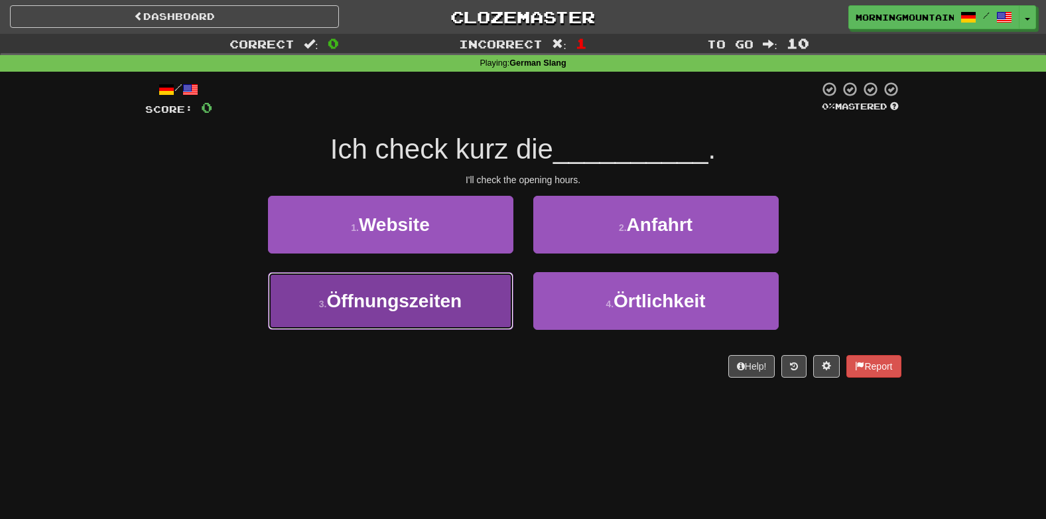
click at [429, 295] on span "Öffnungszeiten" at bounding box center [393, 301] width 135 height 21
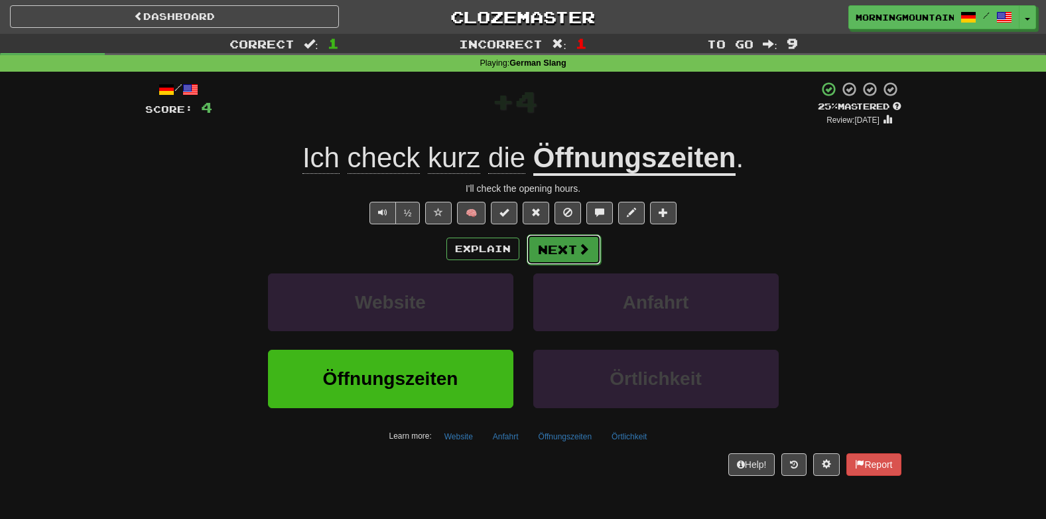
click at [578, 243] on span at bounding box center [584, 249] width 12 height 12
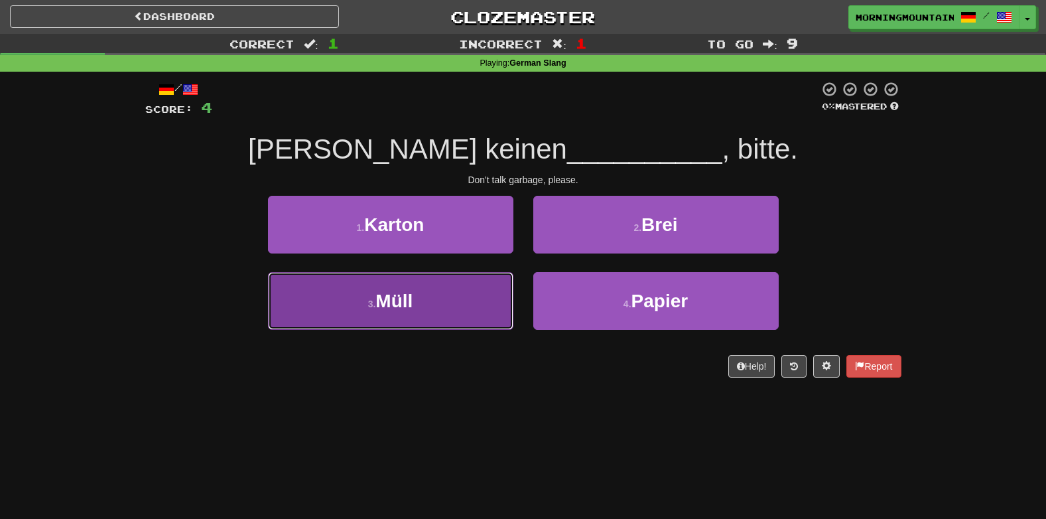
click at [429, 317] on button "3 . [PERSON_NAME]" at bounding box center [390, 301] width 245 height 58
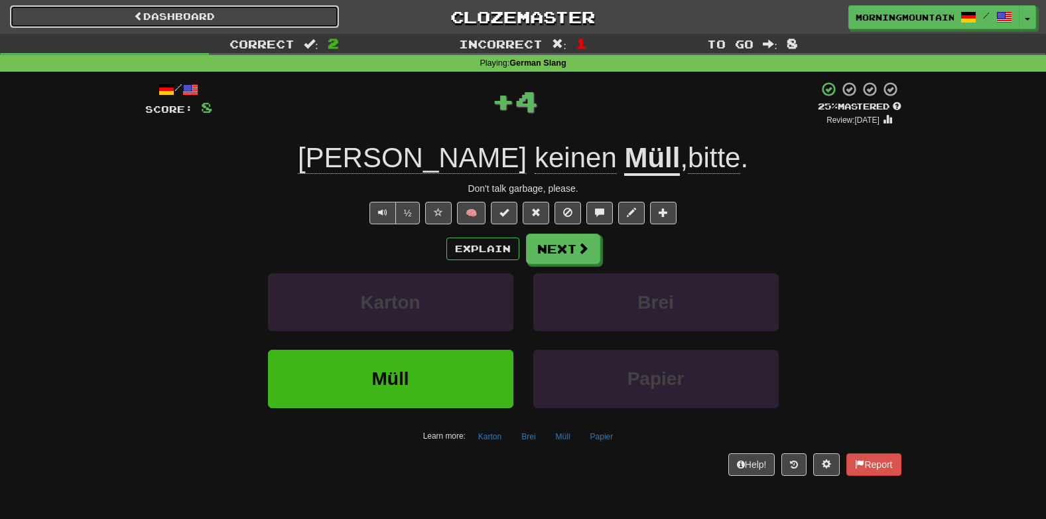
click at [161, 27] on link "Dashboard" at bounding box center [174, 16] width 329 height 23
